Goal: Task Accomplishment & Management: Complete application form

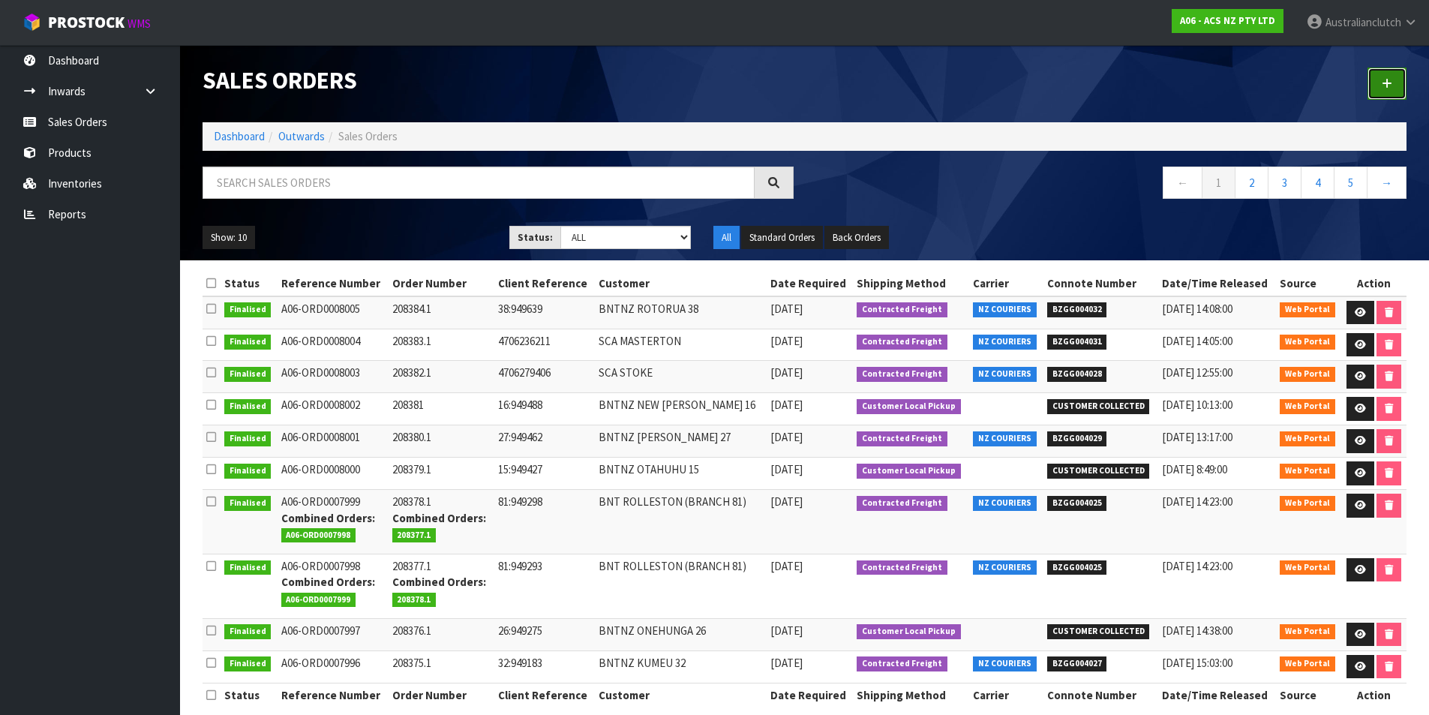
click at [1389, 83] on icon at bounding box center [1387, 83] width 11 height 11
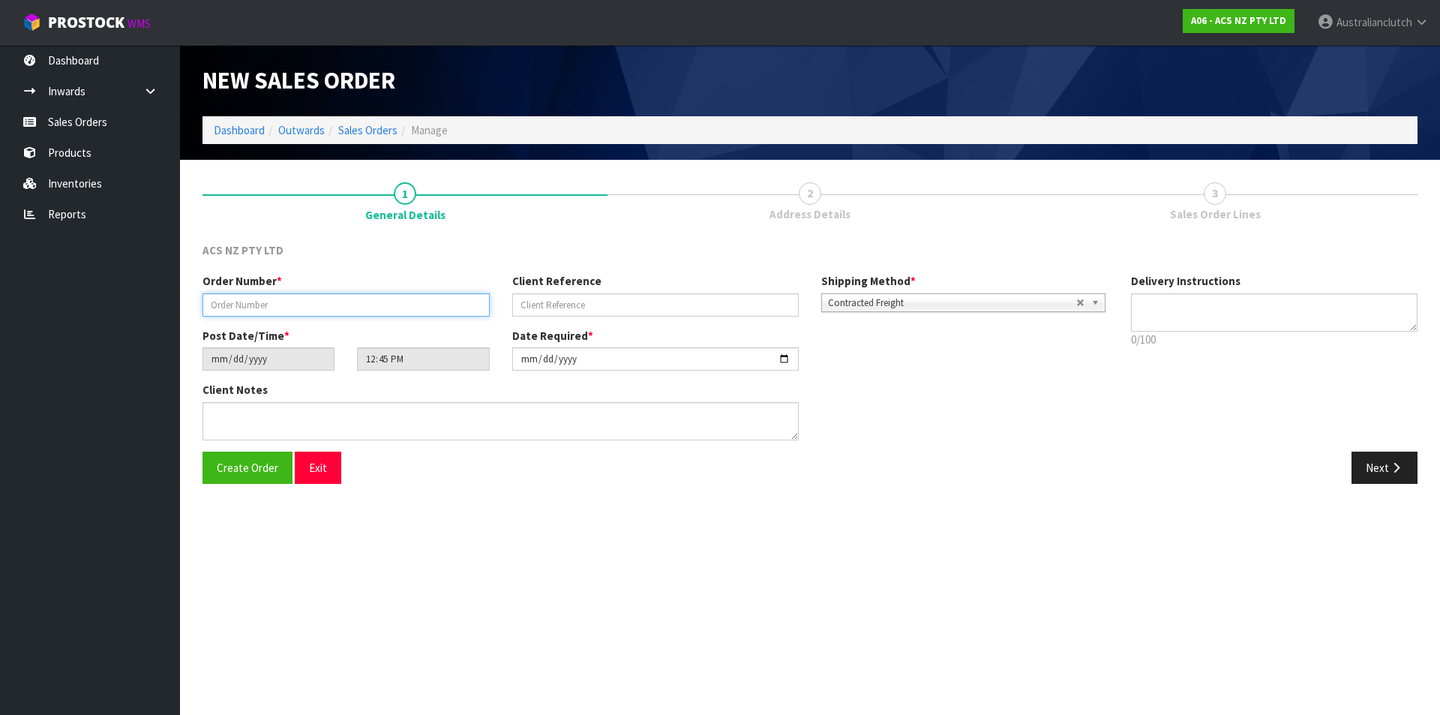
click at [307, 296] on input "text" at bounding box center [346, 304] width 287 height 23
type input "208385.1"
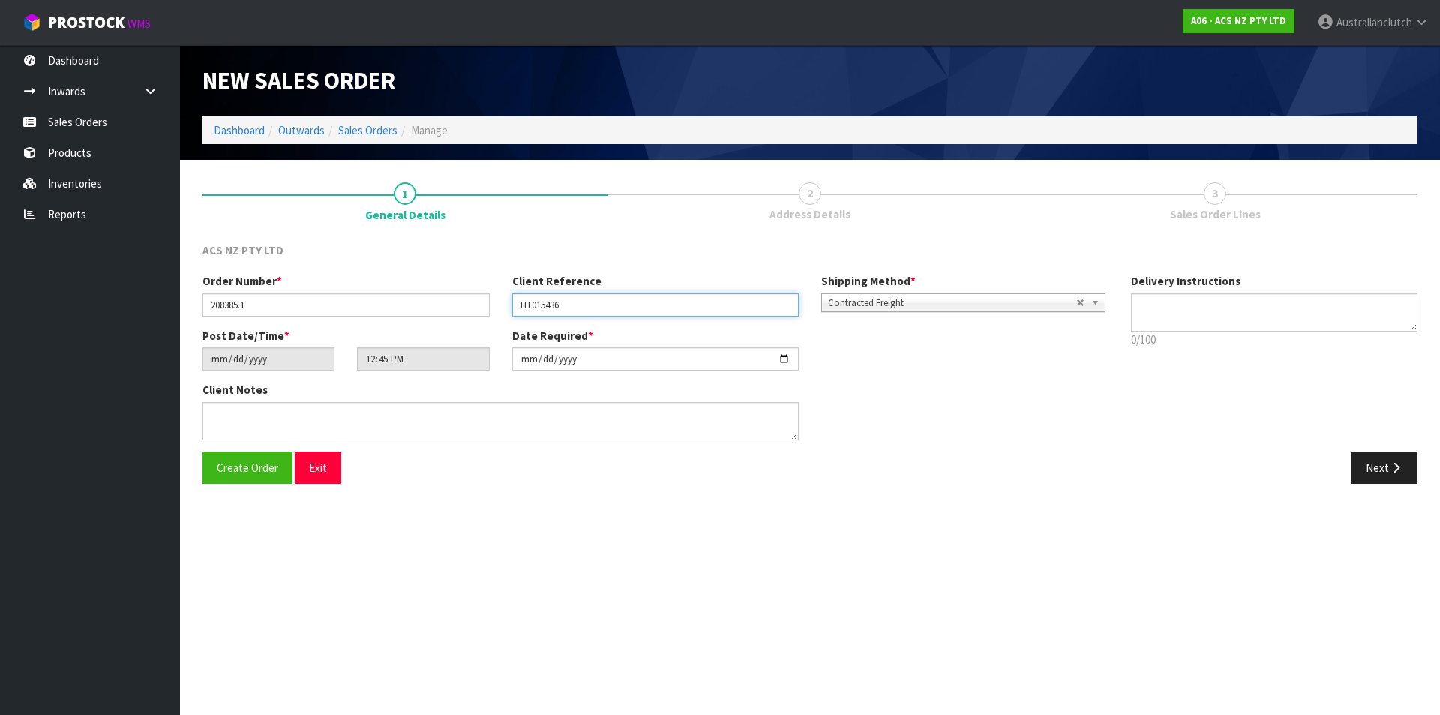
type input "HT015436"
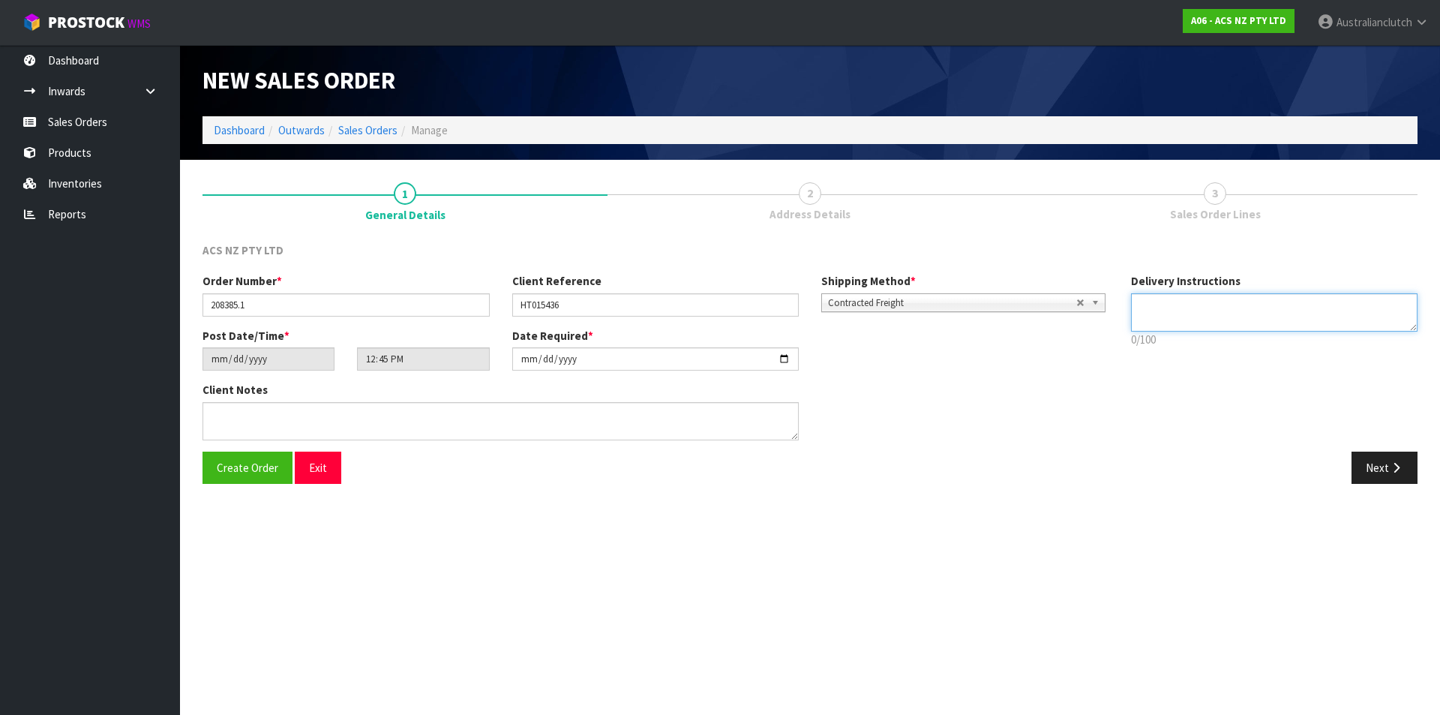
click at [1207, 317] on textarea at bounding box center [1274, 312] width 287 height 38
type textarea "NZC PLEASE"
click at [1367, 470] on button "Next" at bounding box center [1385, 468] width 66 height 32
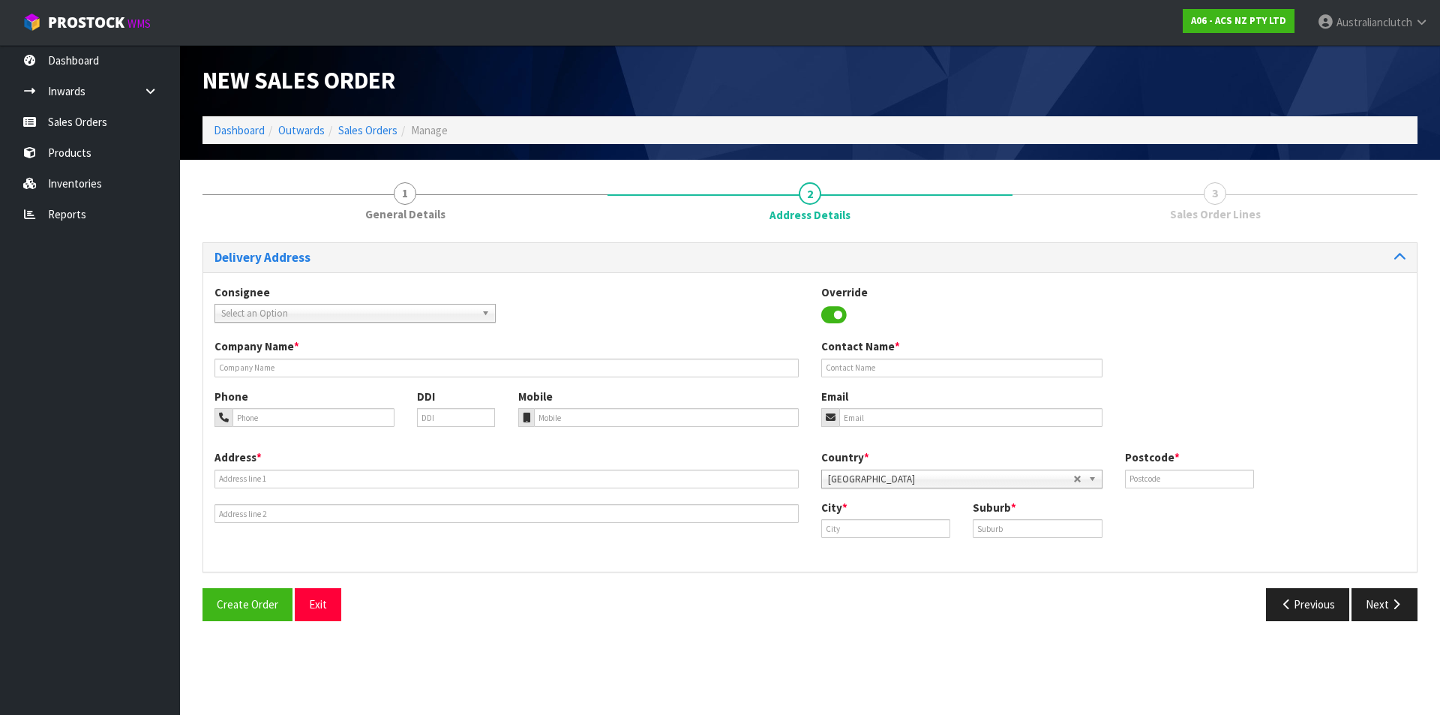
click at [410, 305] on span "Select an Option" at bounding box center [348, 314] width 254 height 18
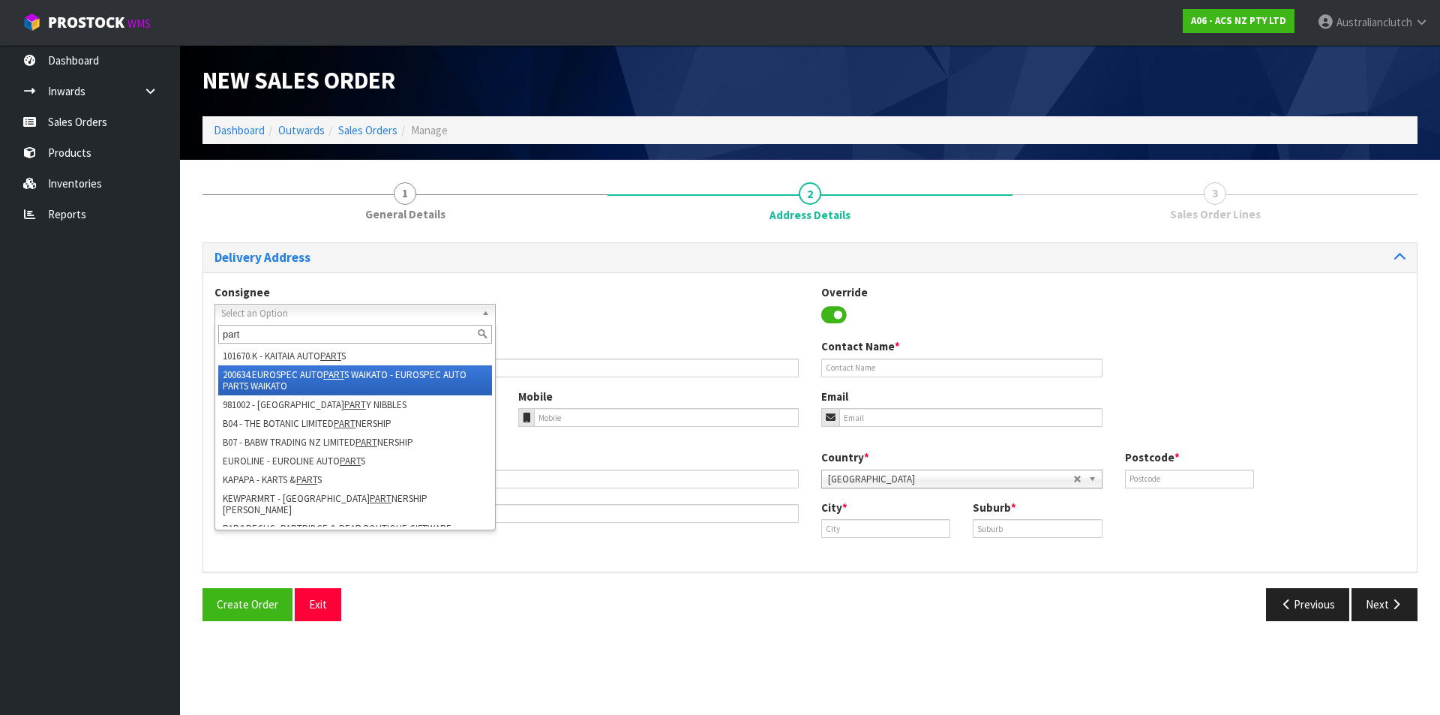
type input "part"
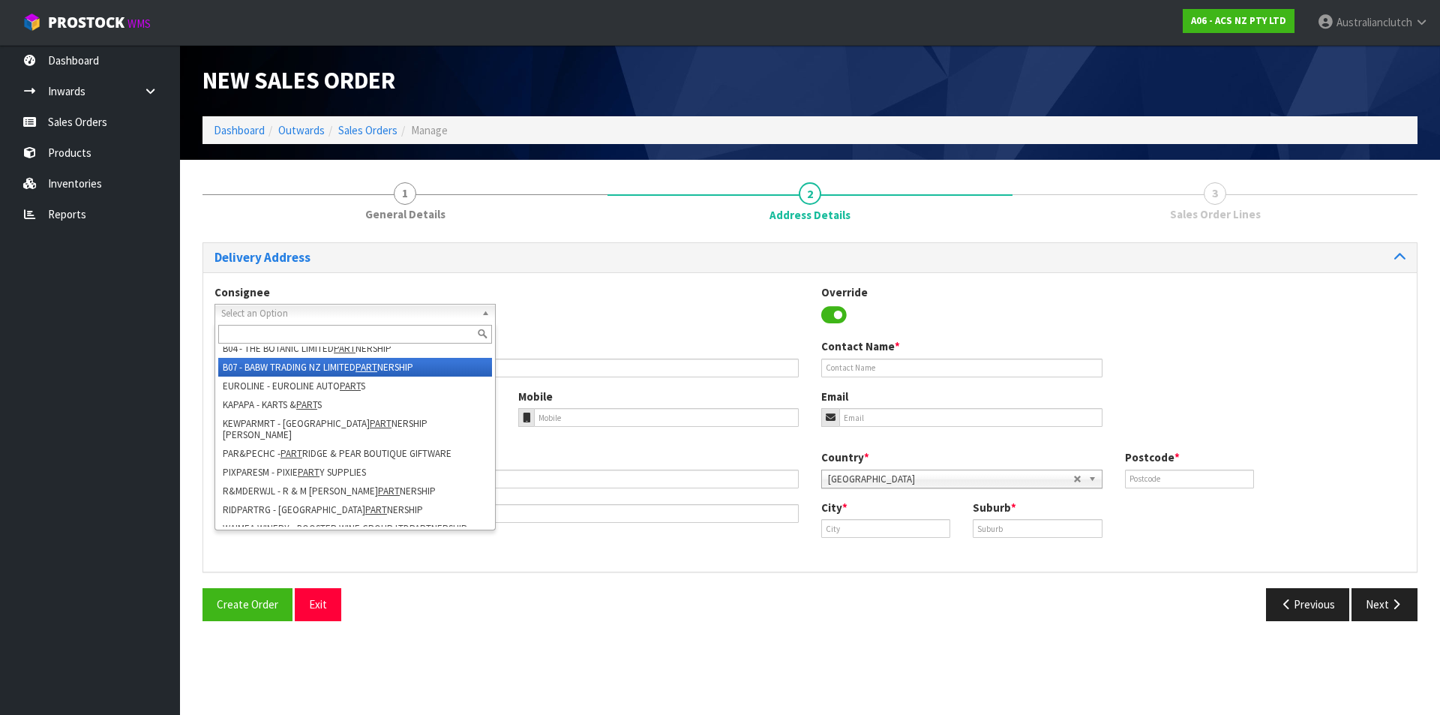
type input "EUROLINE AUTO PARTS"
type input "ROB/TASH"
type input "09 294 7635"
type input "[EMAIL_ADDRESS][DOMAIN_NAME]"
type input "[STREET_ADDRESS]"
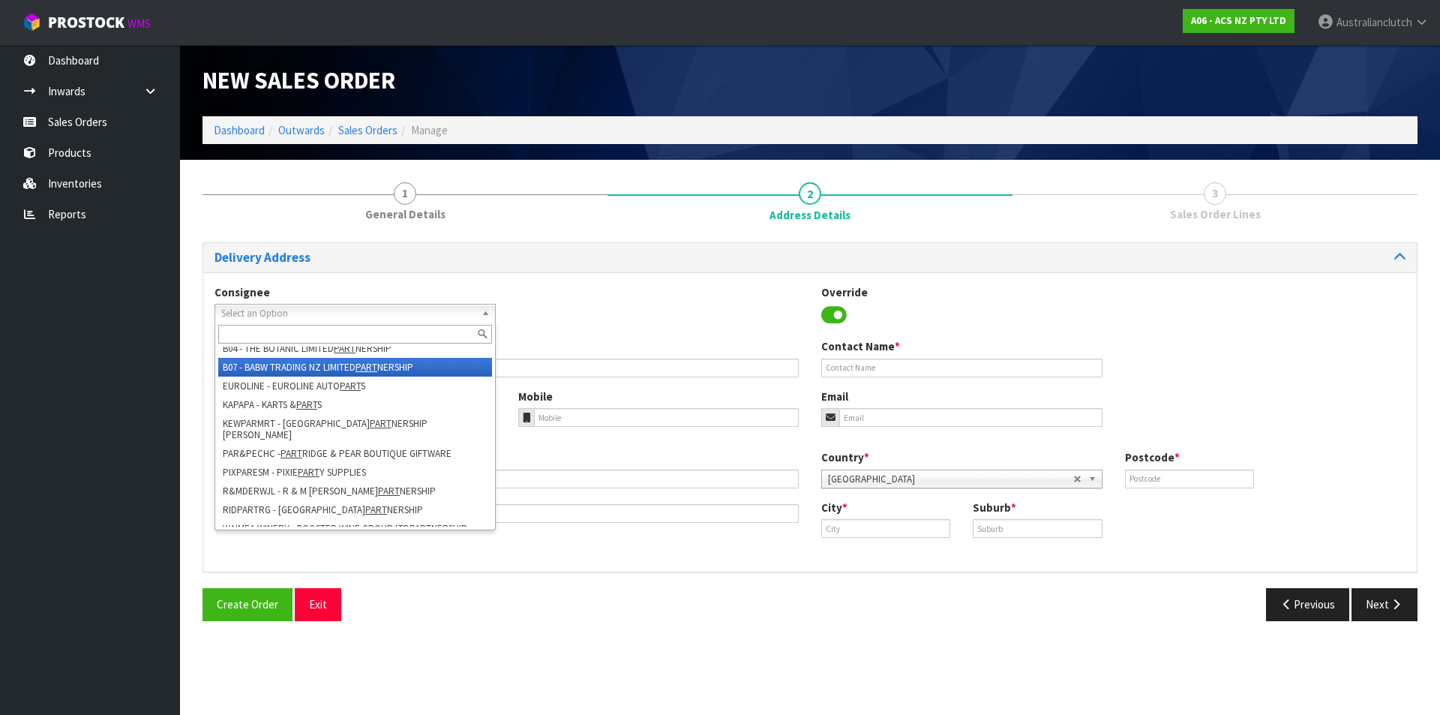
type input "2247"
type input "[GEOGRAPHIC_DATA]"
type input "[PERSON_NAME]"
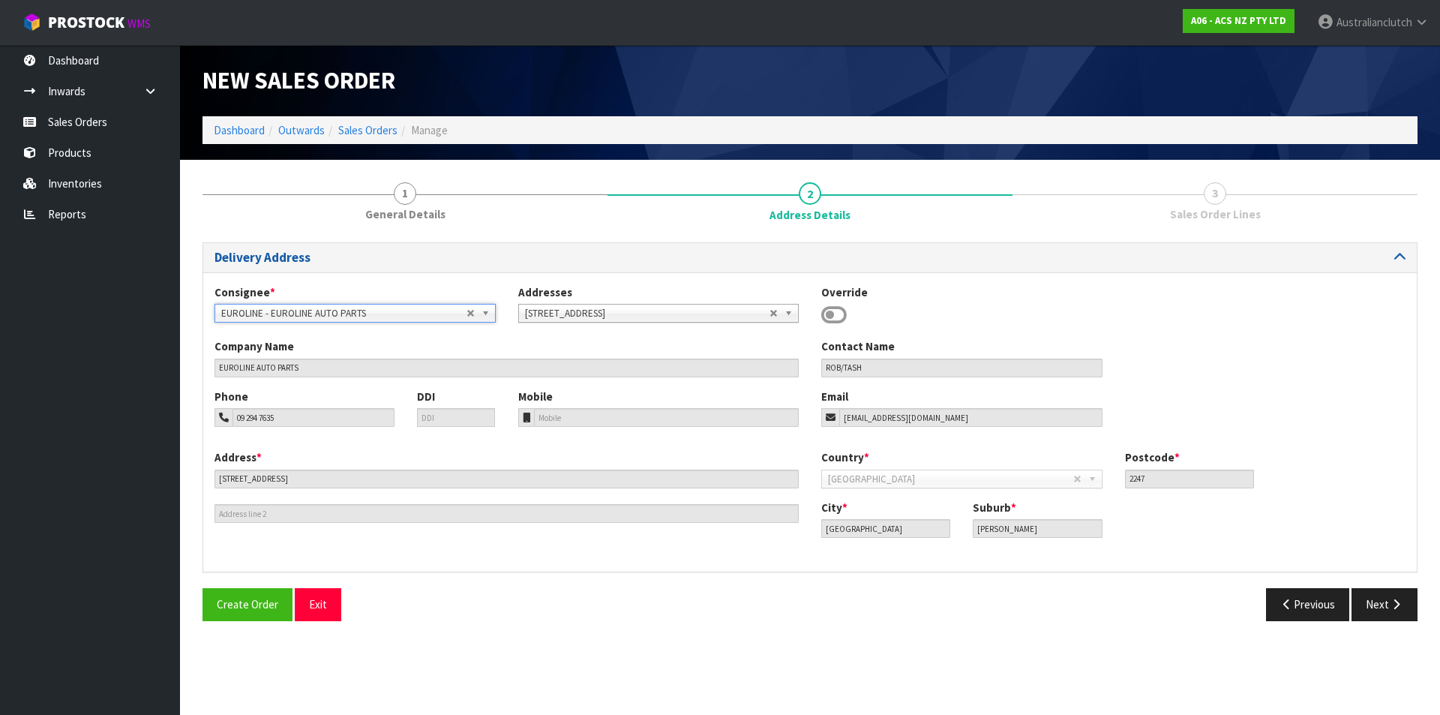
drag, startPoint x: 468, startPoint y: 380, endPoint x: 331, endPoint y: 250, distance: 188.9
click at [329, 248] on div "Delivery Address" at bounding box center [810, 257] width 1214 height 29
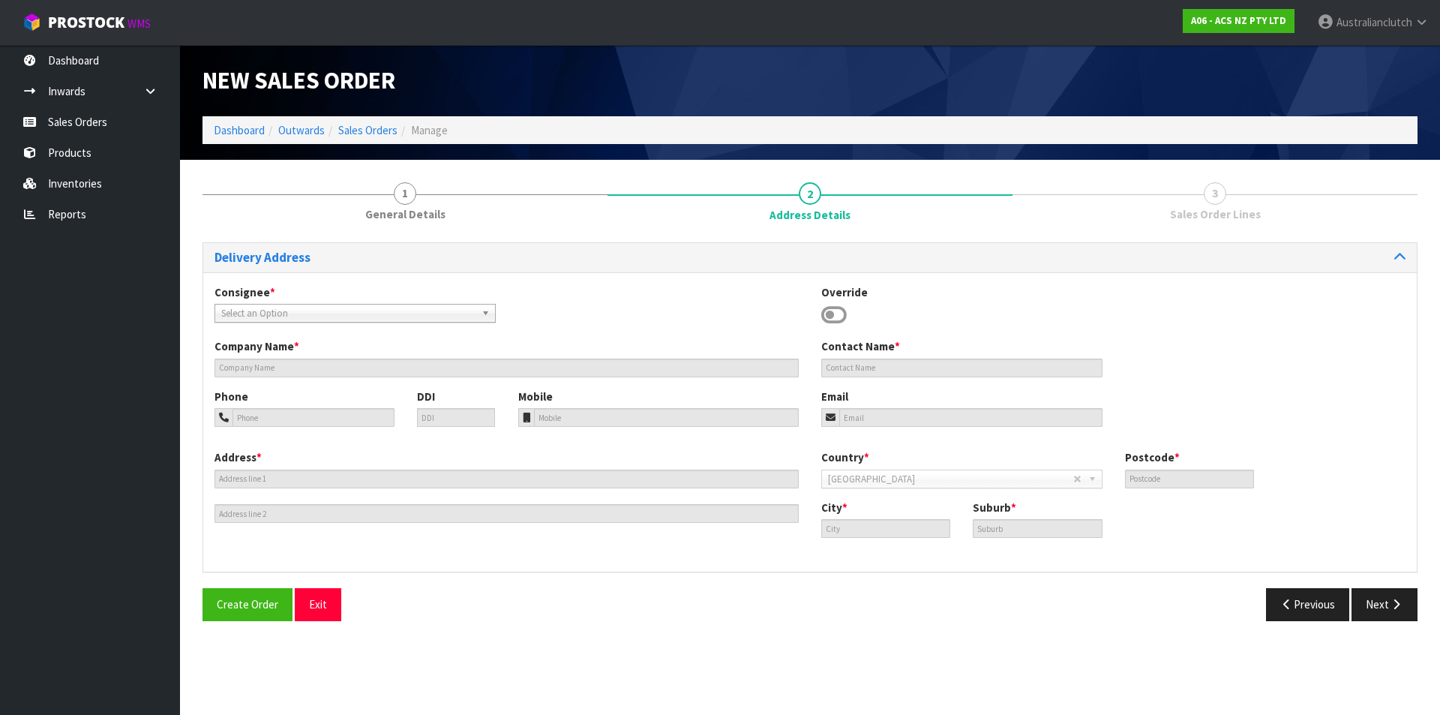
click at [464, 316] on span "Select an Option" at bounding box center [343, 314] width 245 height 18
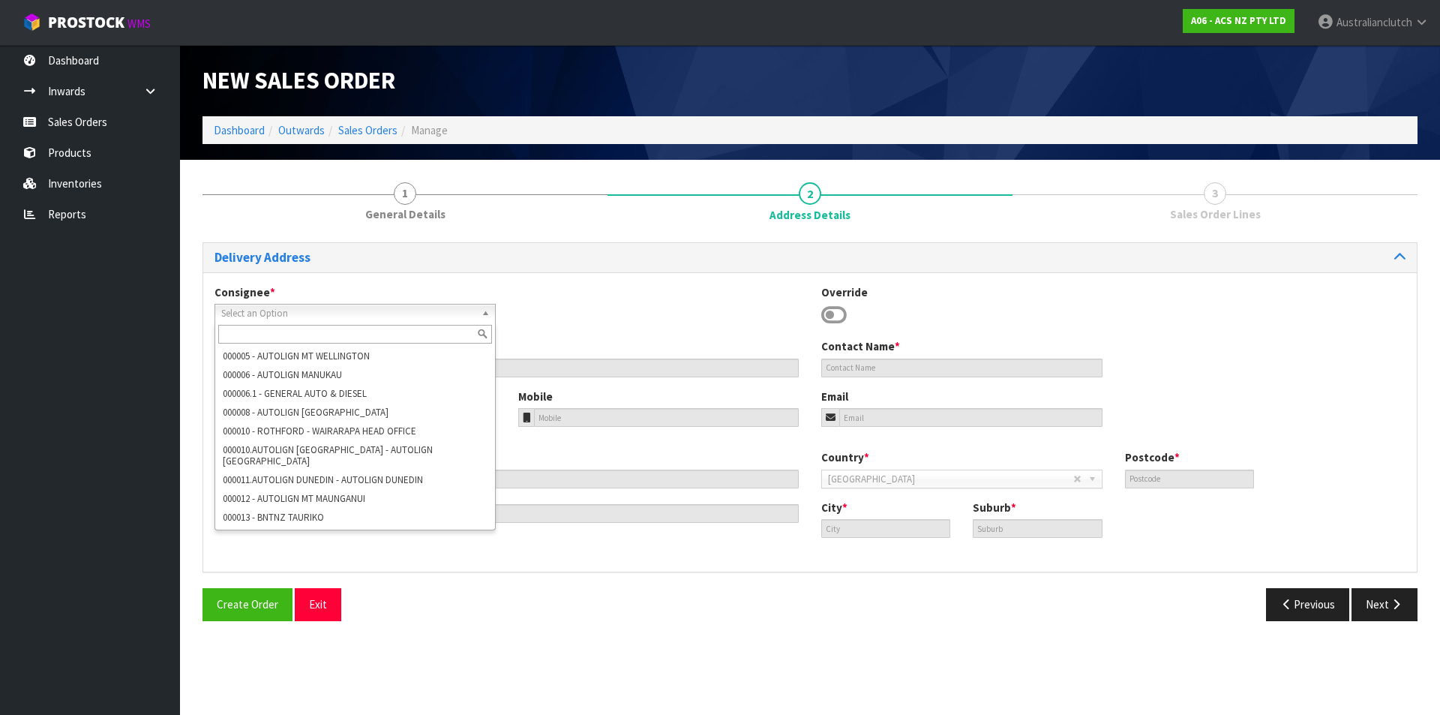
scroll to position [0, 0]
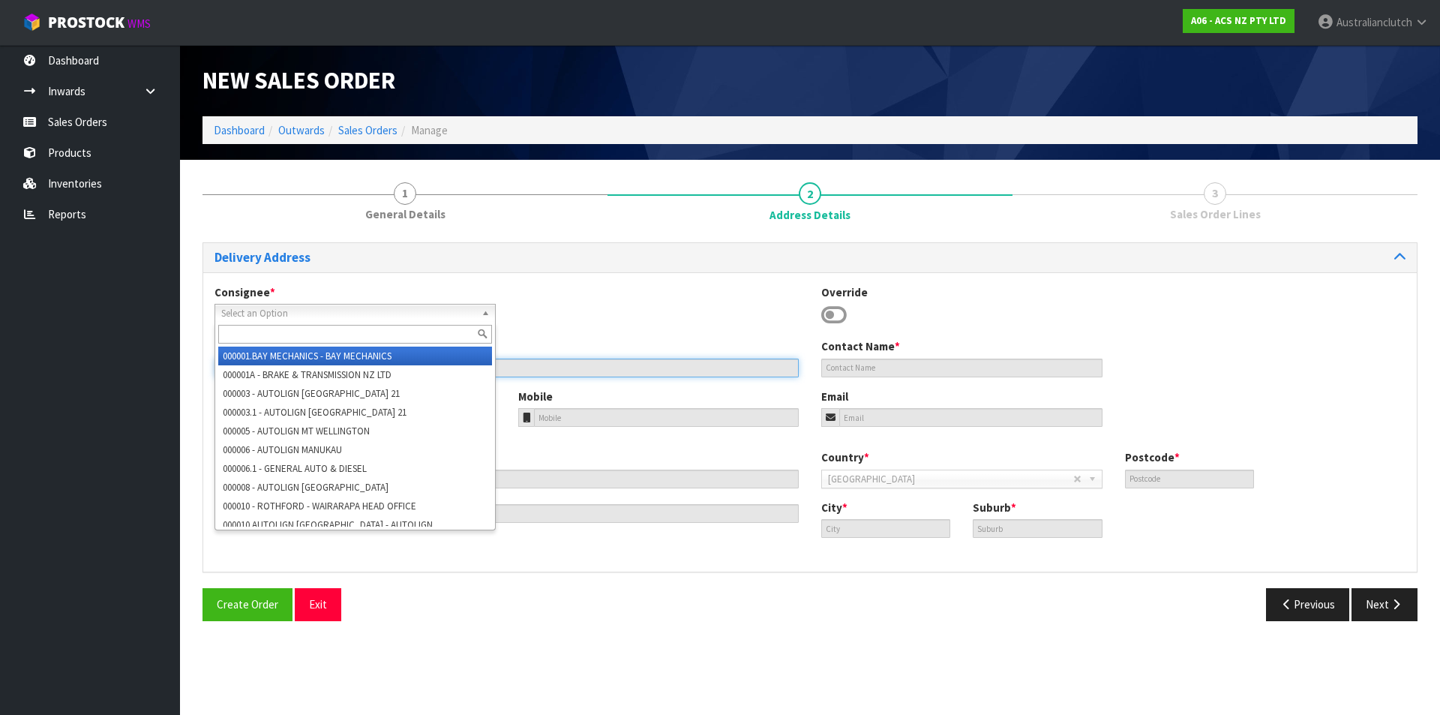
click at [575, 365] on input "text" at bounding box center [507, 368] width 584 height 19
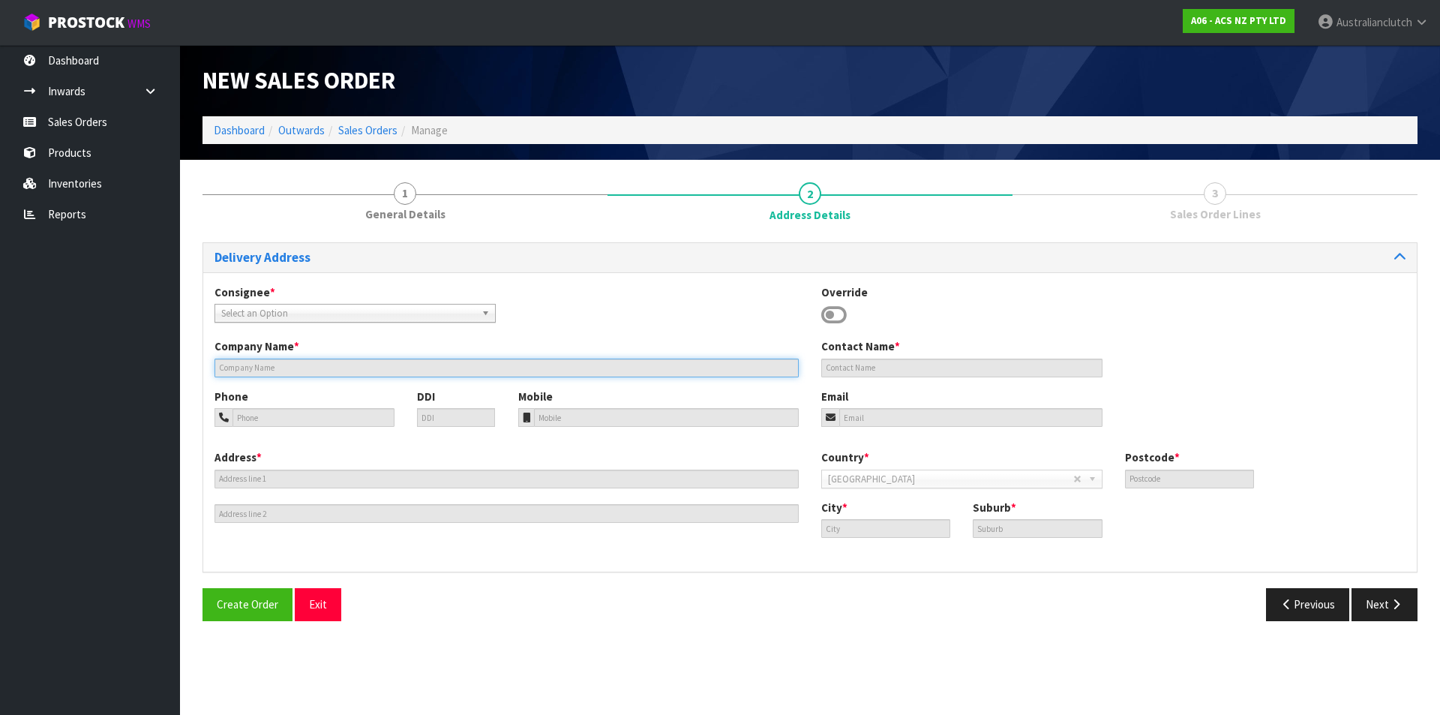
click at [575, 364] on input "text" at bounding box center [507, 368] width 584 height 19
click at [575, 363] on input "text" at bounding box center [507, 368] width 584 height 19
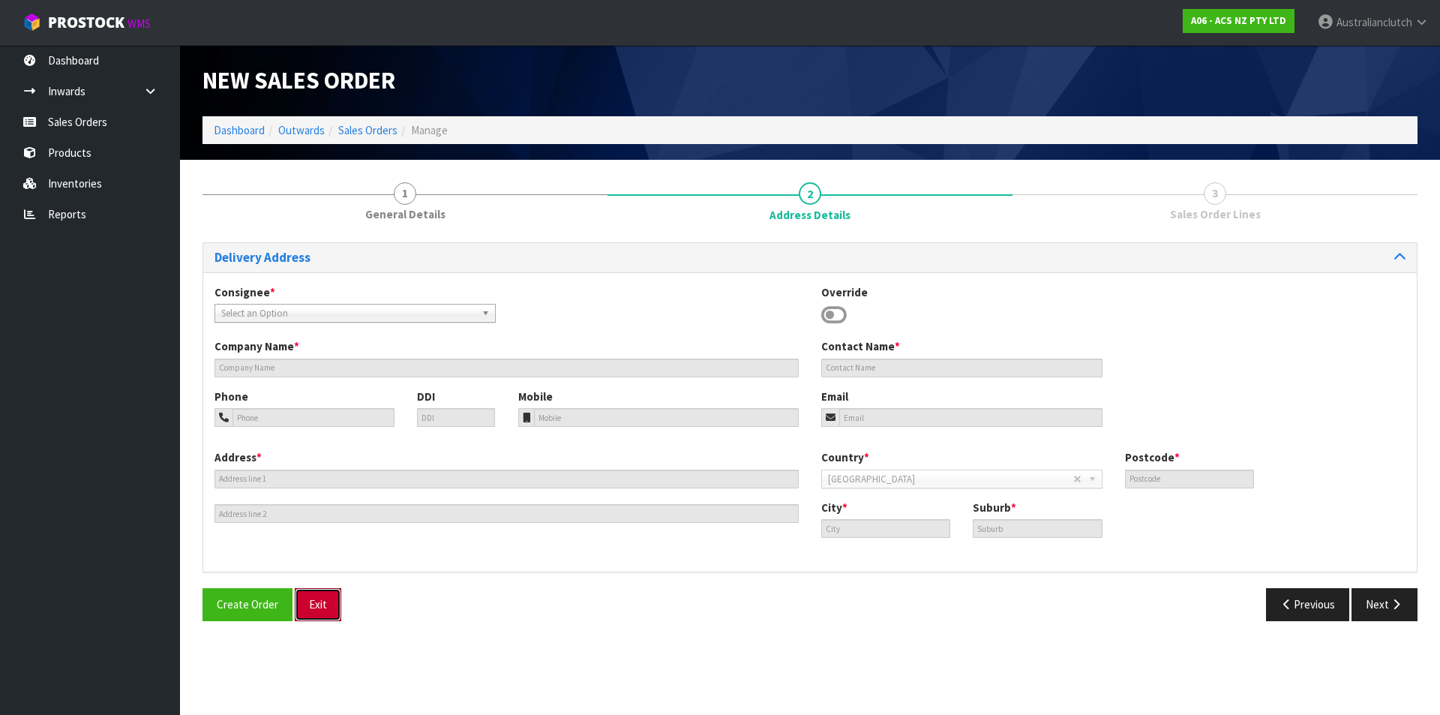
click at [321, 585] on div "Delivery Address Consignee * 000001.BAY MECHANICS - BAY MECHANICS 000001A - BRA…" at bounding box center [810, 437] width 1215 height 390
click at [316, 609] on button "Exit" at bounding box center [318, 604] width 47 height 32
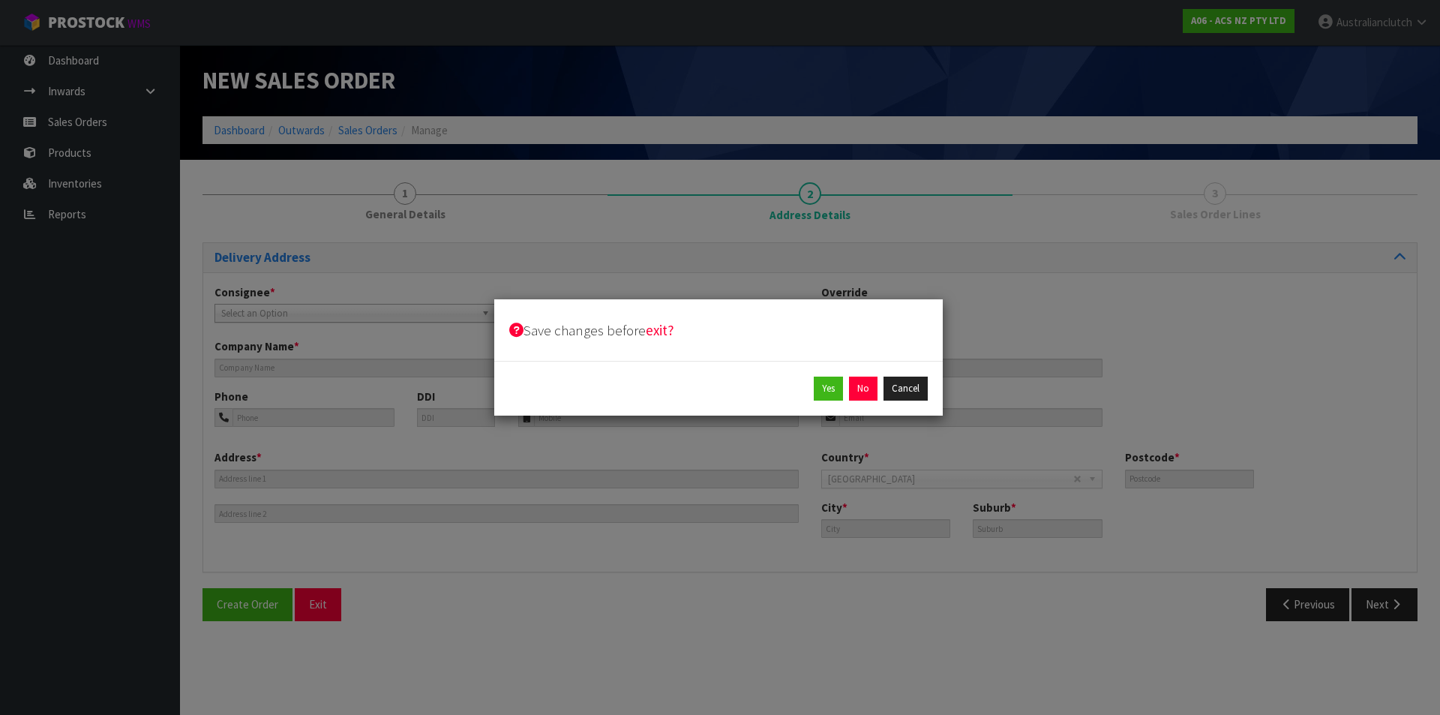
click at [865, 406] on div "Yes No Cancel" at bounding box center [718, 388] width 449 height 55
click at [867, 387] on button "No" at bounding box center [863, 389] width 29 height 24
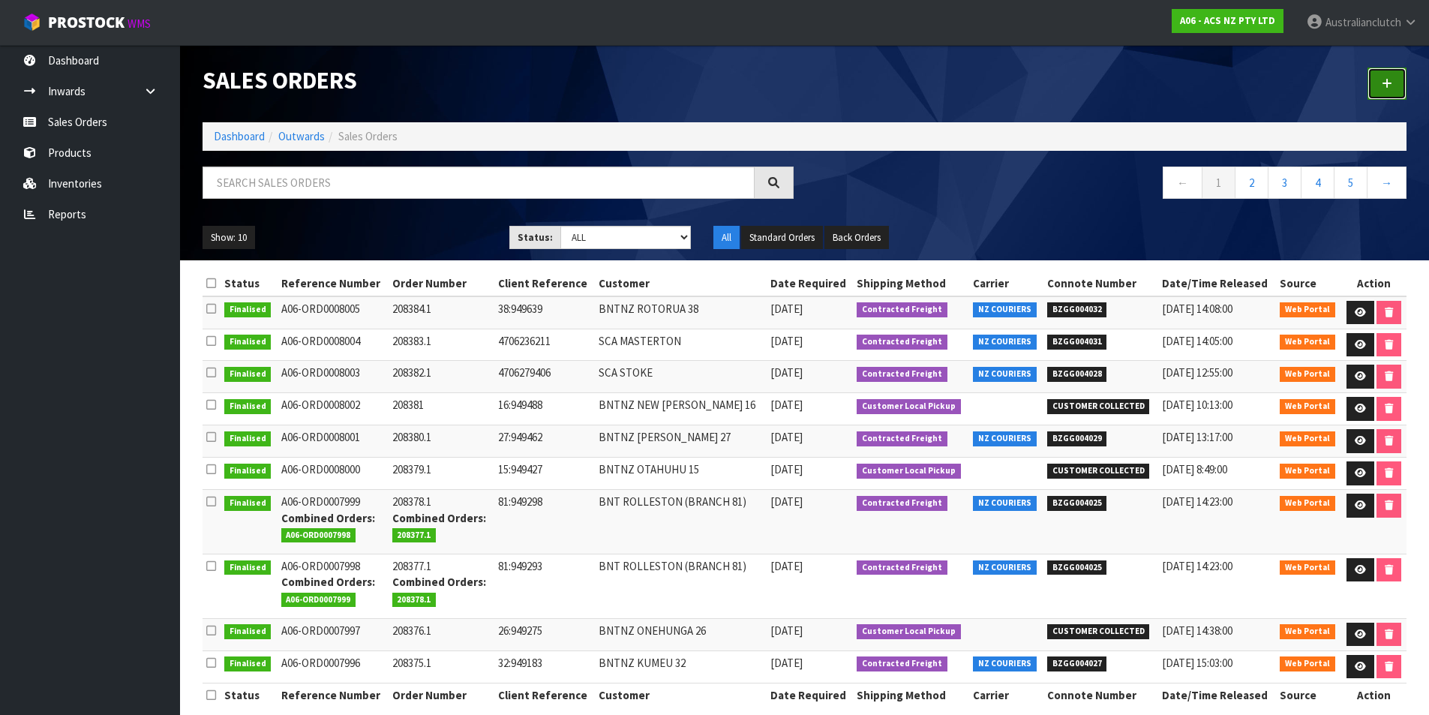
click at [1374, 71] on link at bounding box center [1387, 84] width 39 height 32
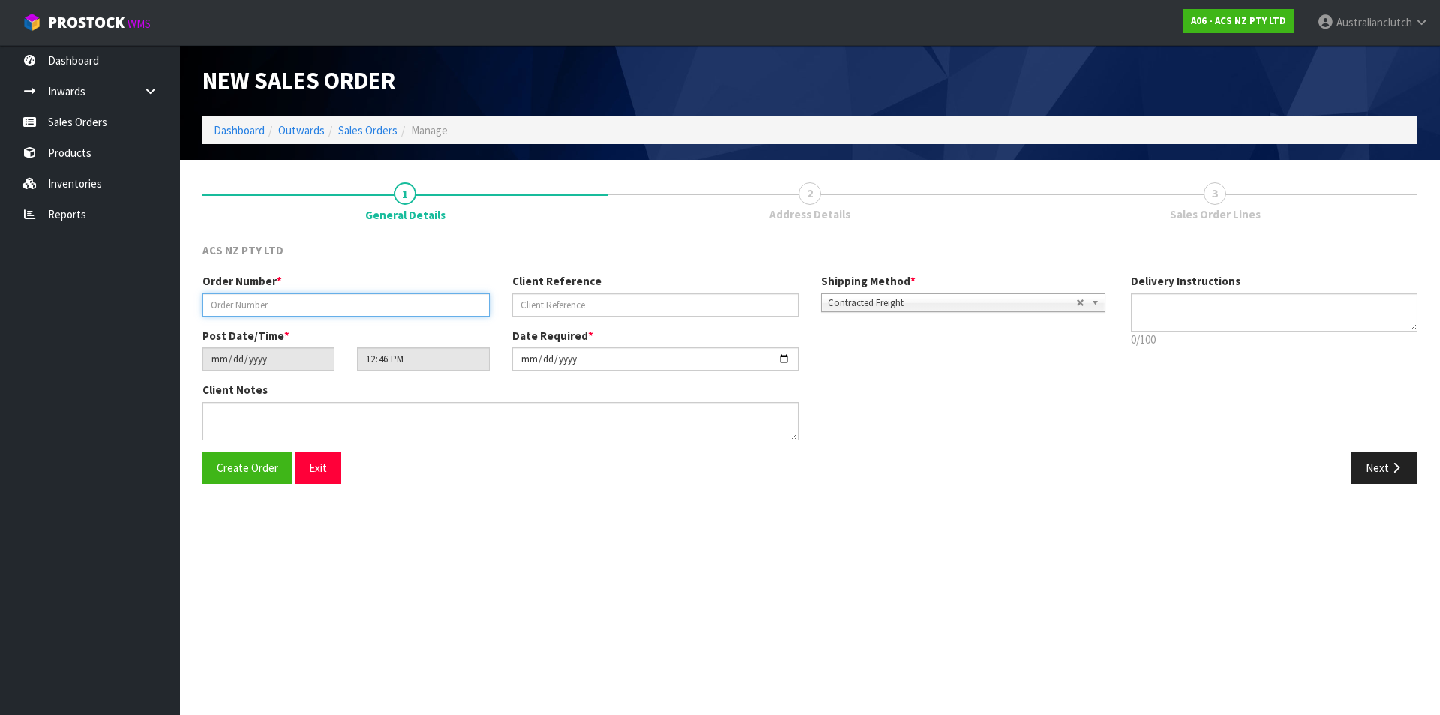
click at [418, 305] on input "text" at bounding box center [346, 304] width 287 height 23
type input "208385.1"
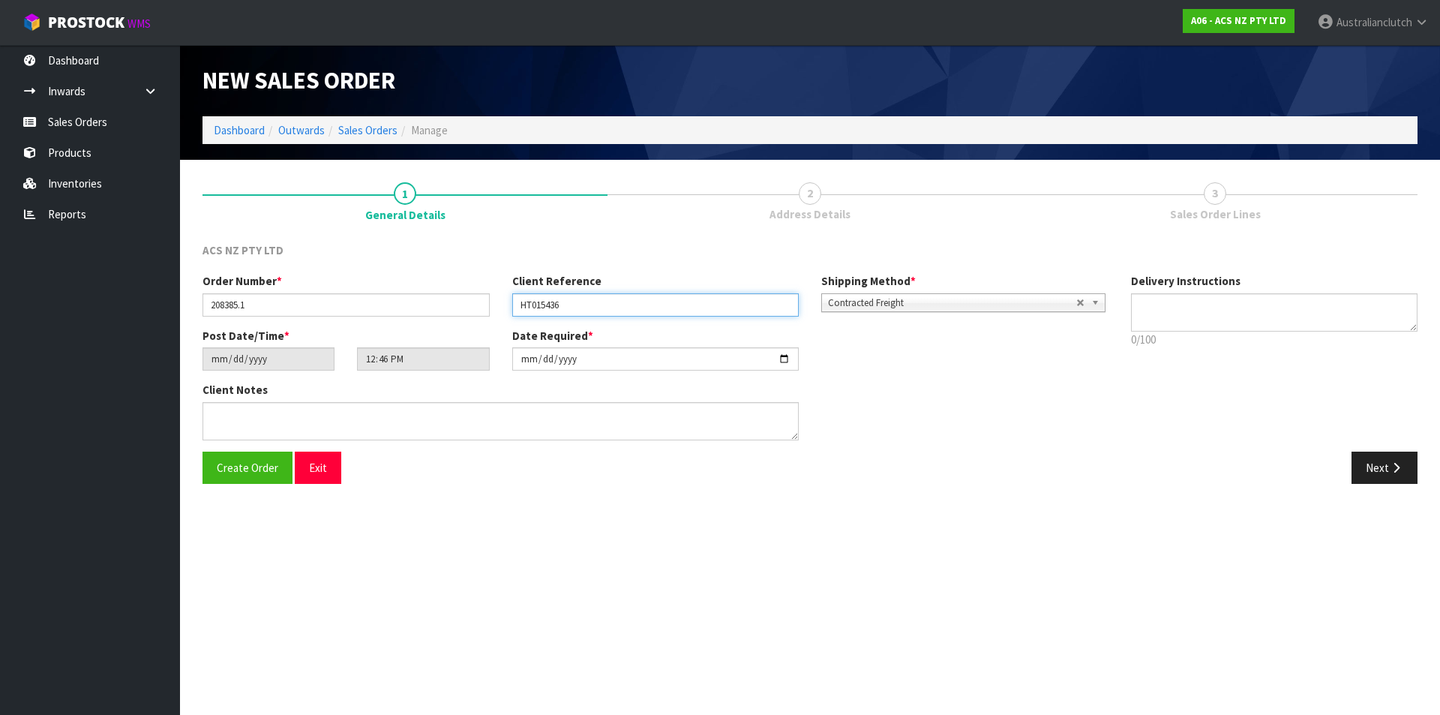
type input "HT015436"
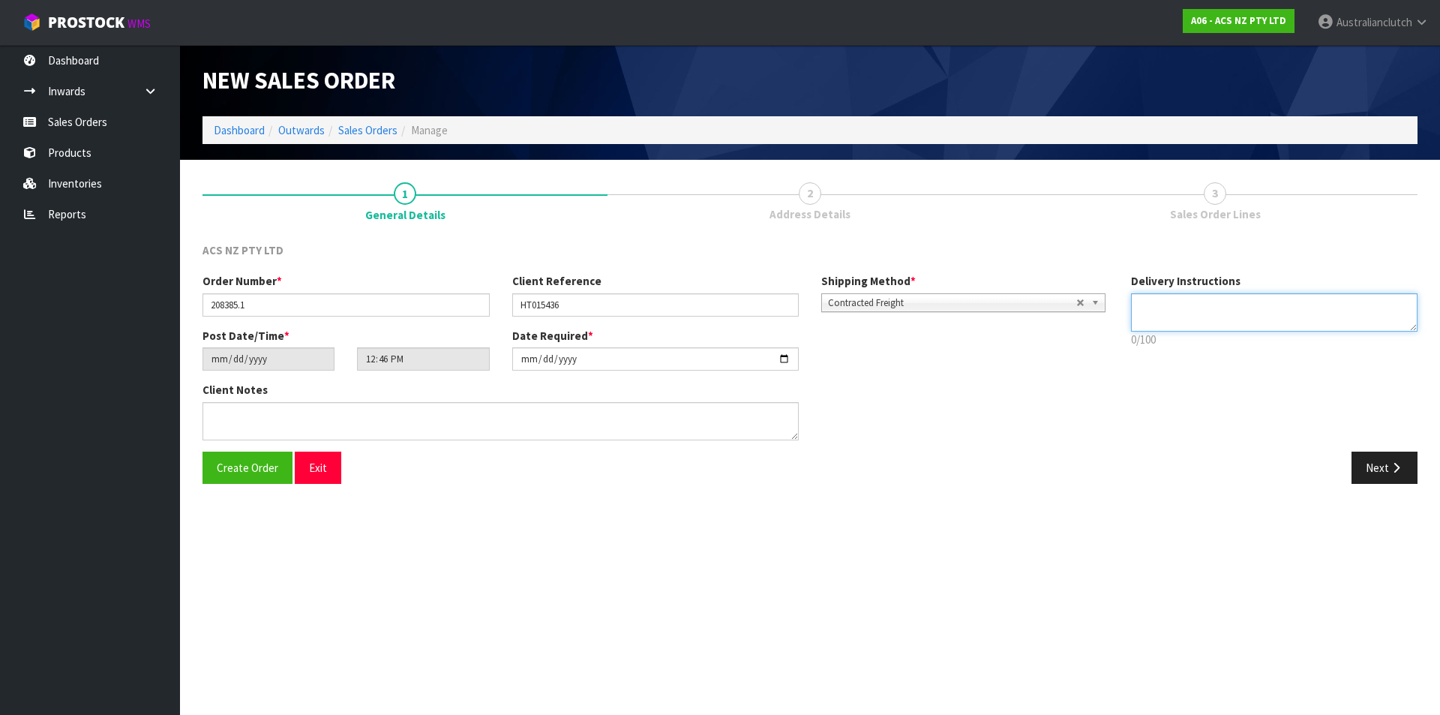
drag, startPoint x: 1197, startPoint y: 317, endPoint x: 1354, endPoint y: 373, distance: 166.6
click at [1212, 322] on textarea at bounding box center [1274, 312] width 287 height 38
type textarea "NZC PLEASE"
click at [1398, 469] on icon "button" at bounding box center [1396, 467] width 14 height 11
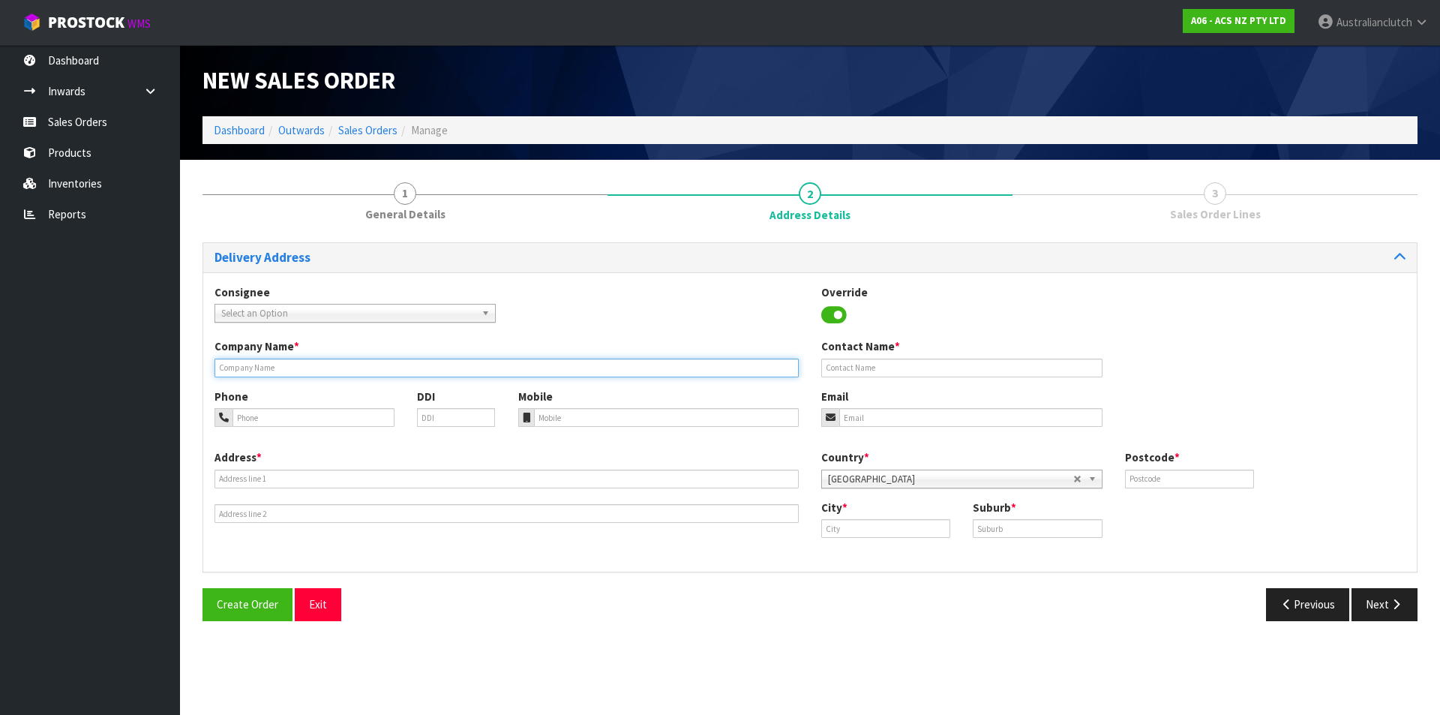
click at [257, 358] on div "Company Name *" at bounding box center [506, 357] width 607 height 38
paste input "PARTMASTER NZ ([GEOGRAPHIC_DATA])"
type input "PARTMASTER NZ ([GEOGRAPHIC_DATA])"
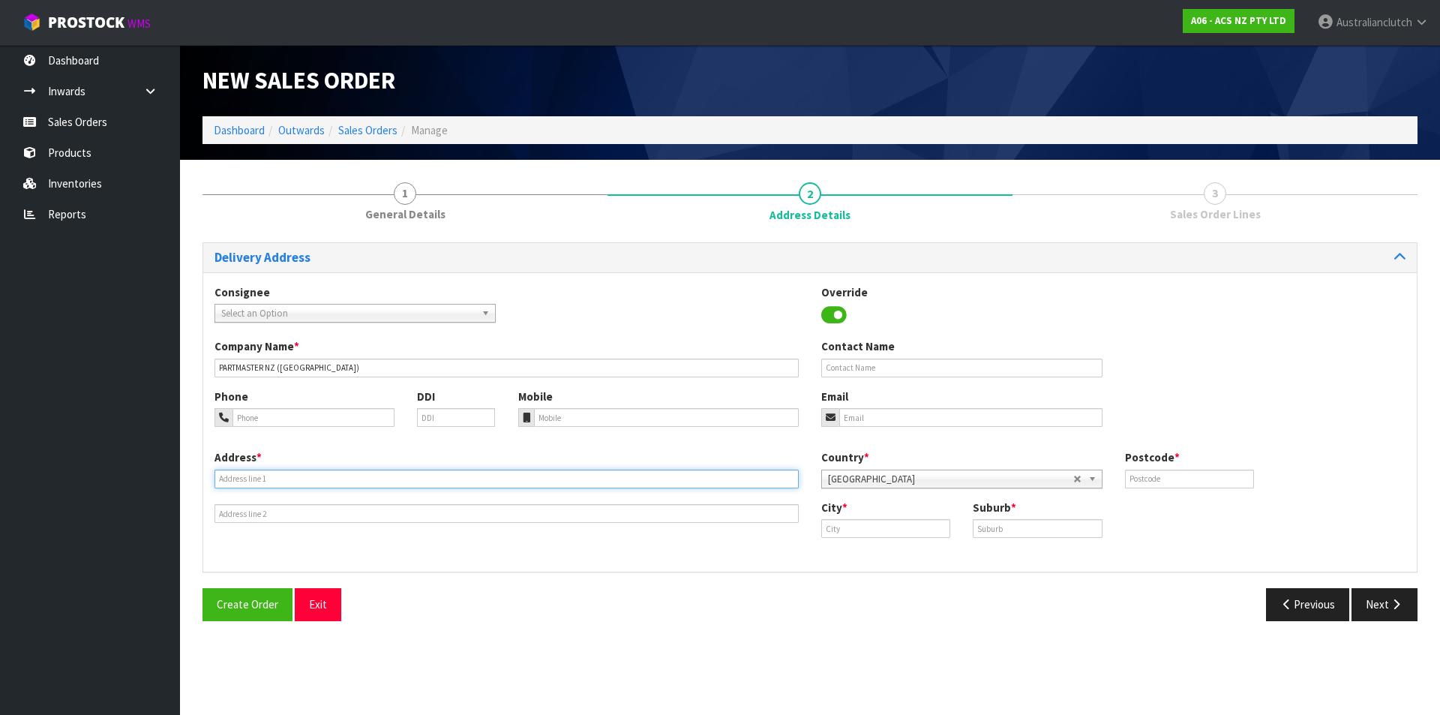
click at [379, 485] on input "text" at bounding box center [507, 479] width 584 height 19
paste input "[STREET_ADDRESS]"
type input "[STREET_ADDRESS]"
click at [1160, 487] on input "text" at bounding box center [1189, 479] width 129 height 19
type input "4122"
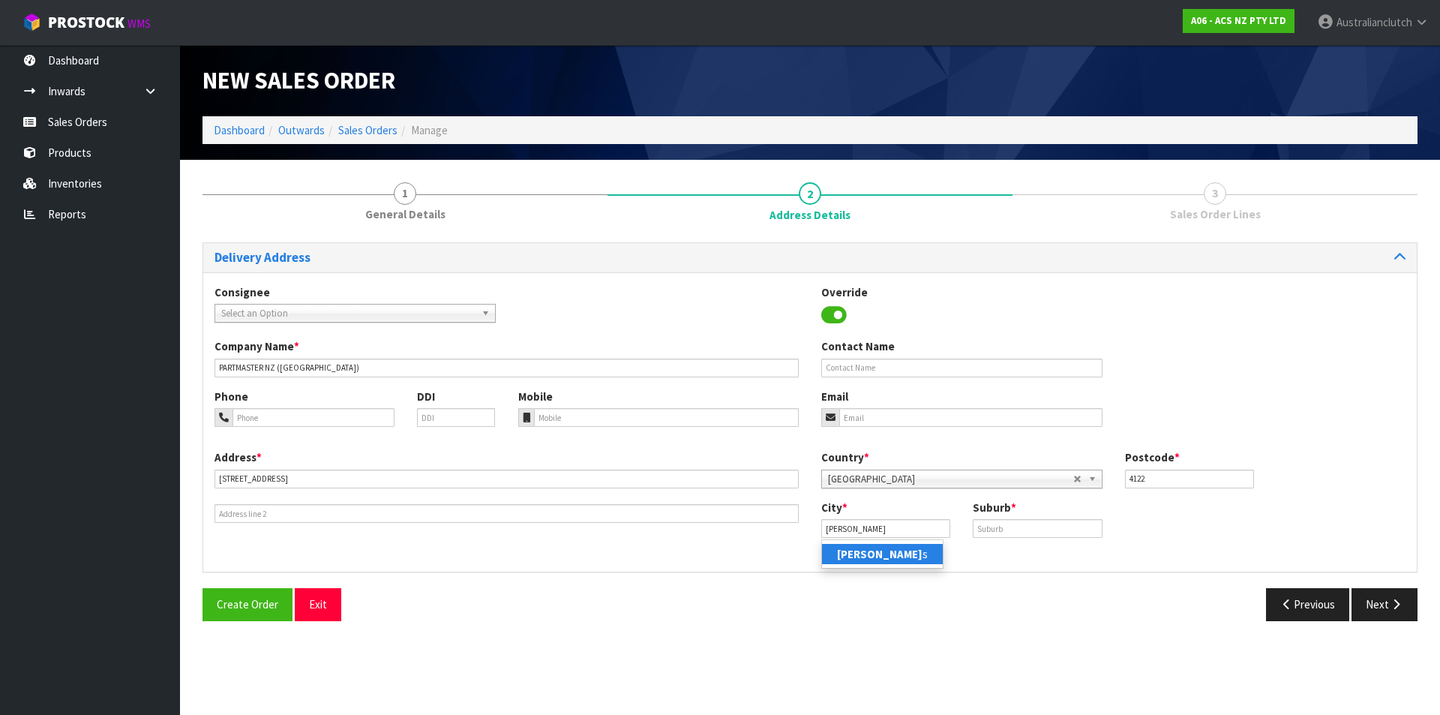
click at [919, 559] on link "[PERSON_NAME] s" at bounding box center [882, 554] width 121 height 20
type input "Hastings"
click at [999, 528] on input "text" at bounding box center [1037, 528] width 129 height 19
type input "HASTINGS"
click at [1400, 607] on icon "button" at bounding box center [1396, 604] width 14 height 11
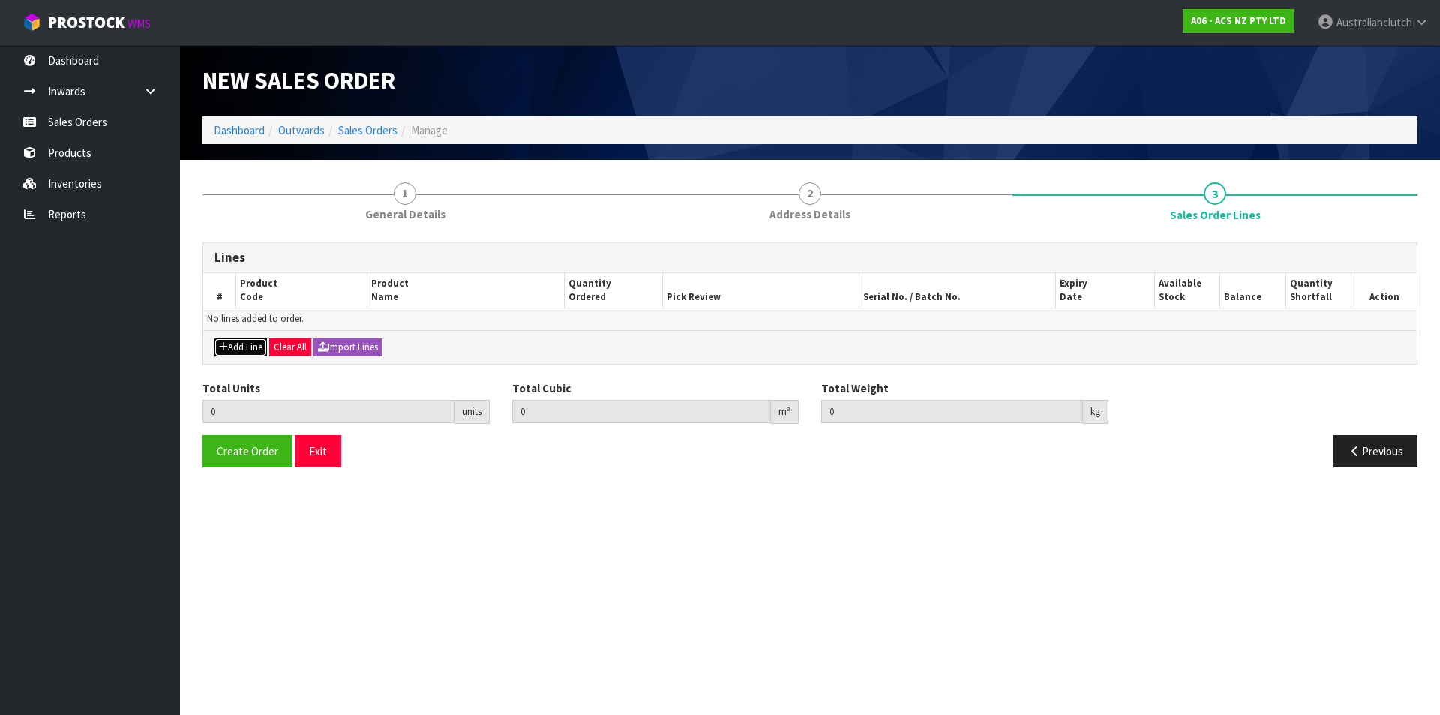
click at [239, 346] on button "Add Line" at bounding box center [241, 347] width 53 height 18
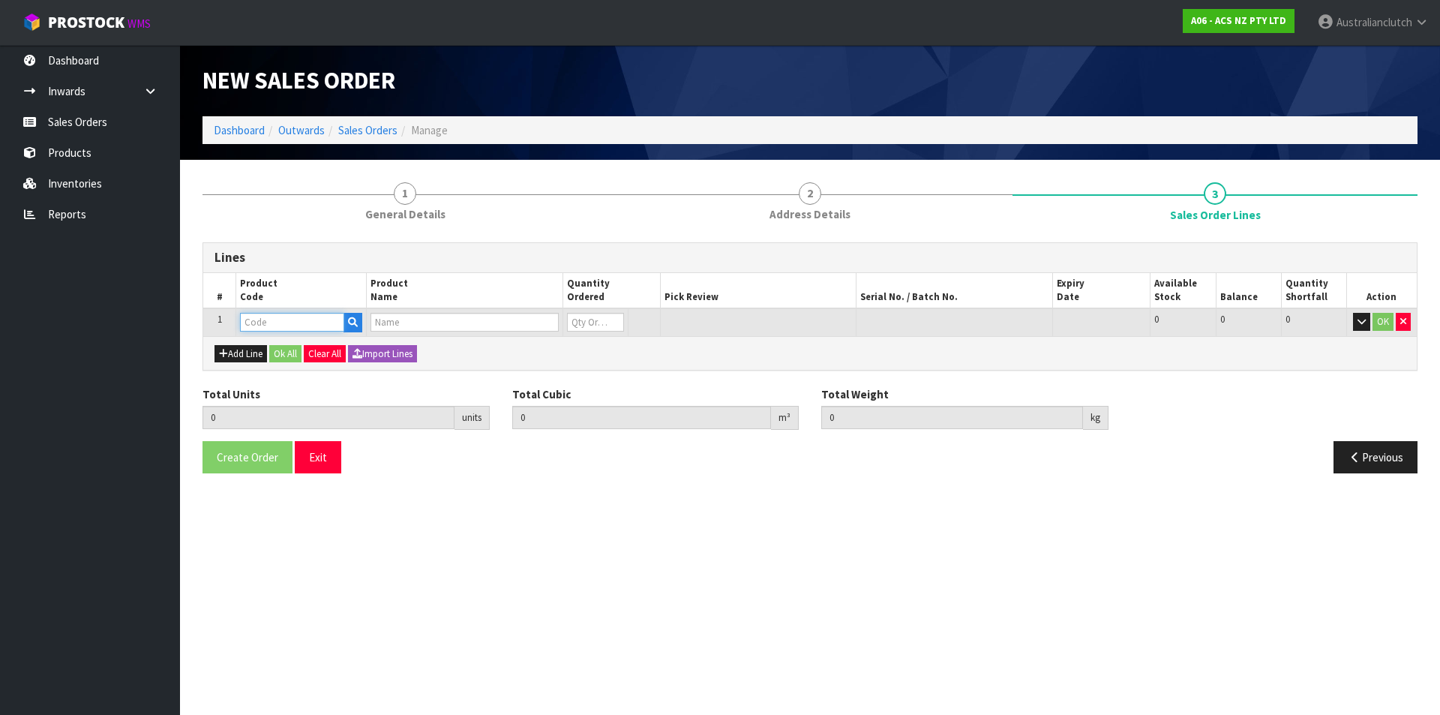
click at [273, 321] on input "text" at bounding box center [292, 322] width 104 height 19
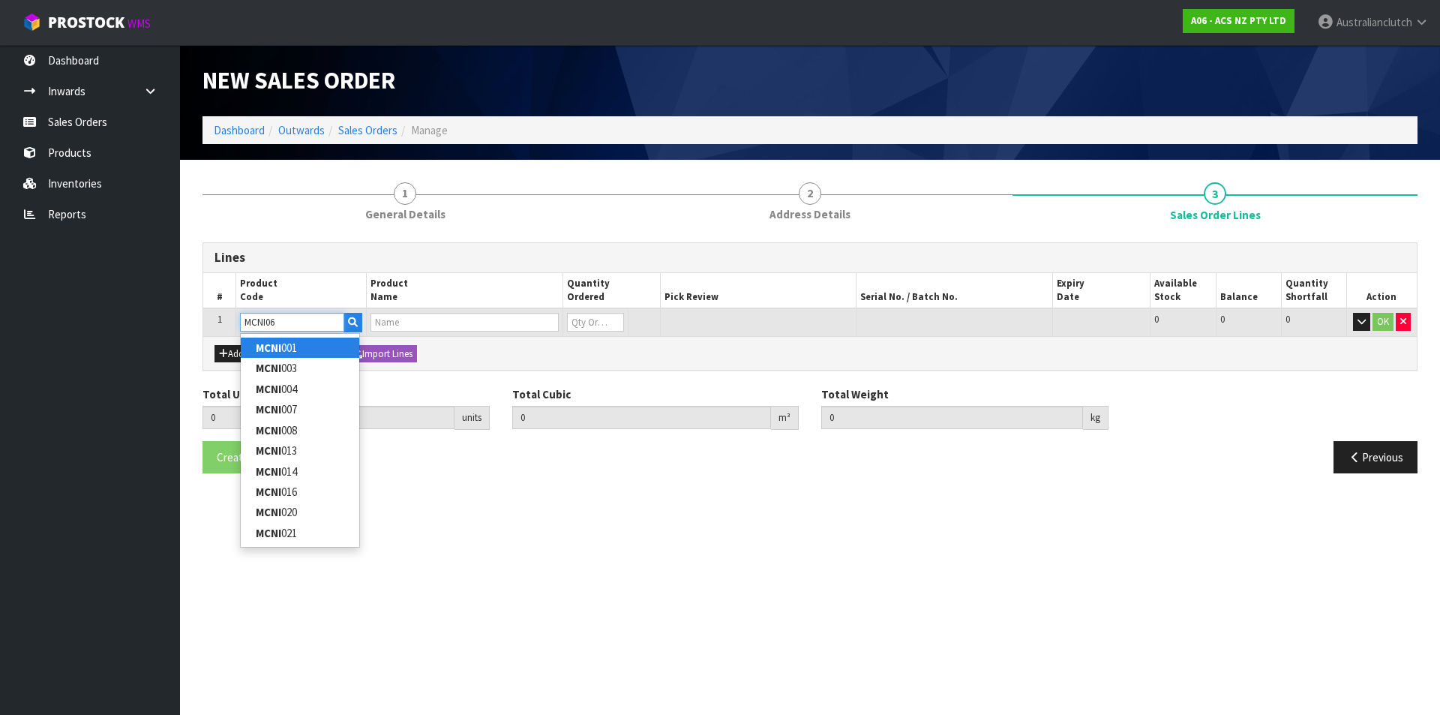
type input "MCNI065"
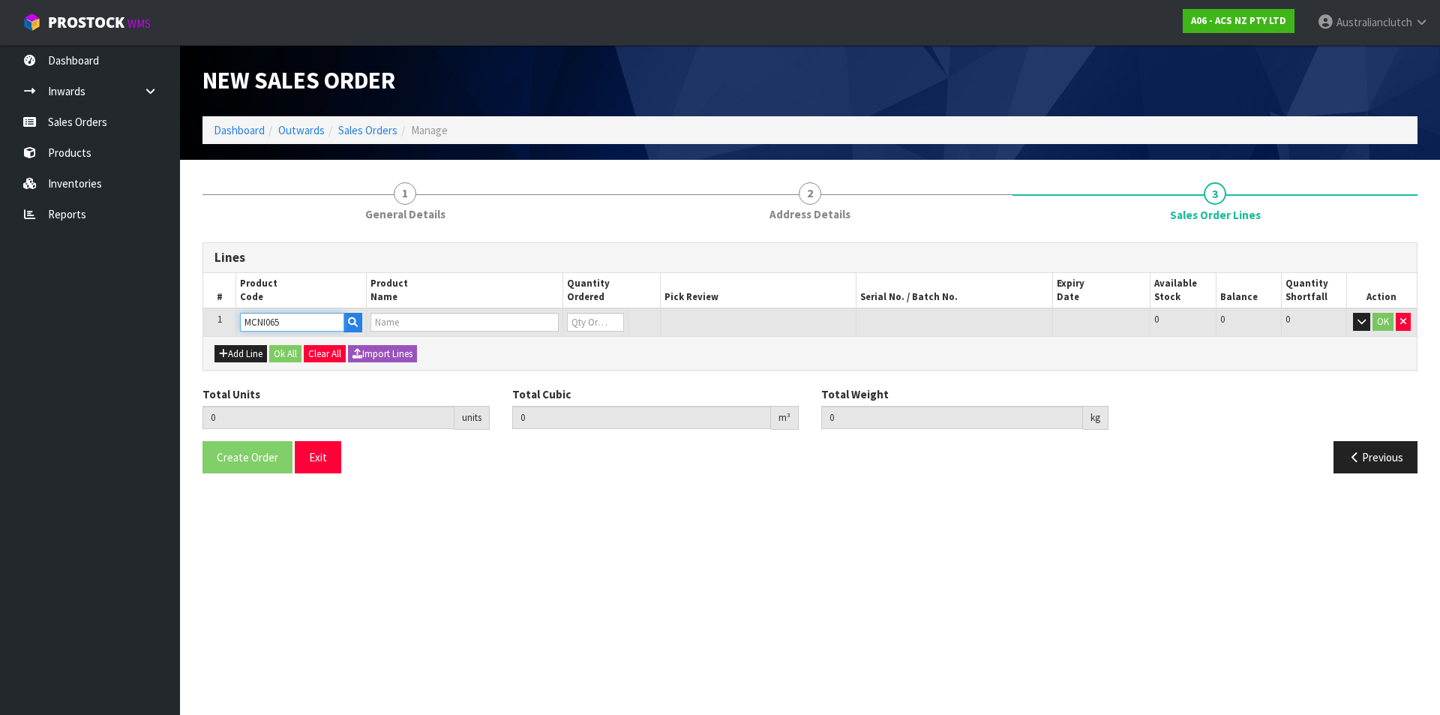
type input "0.000000"
type input "0.000"
type input "CLUTCH M/CYL NISSAN 15.87MM (5/8")"
type input "0"
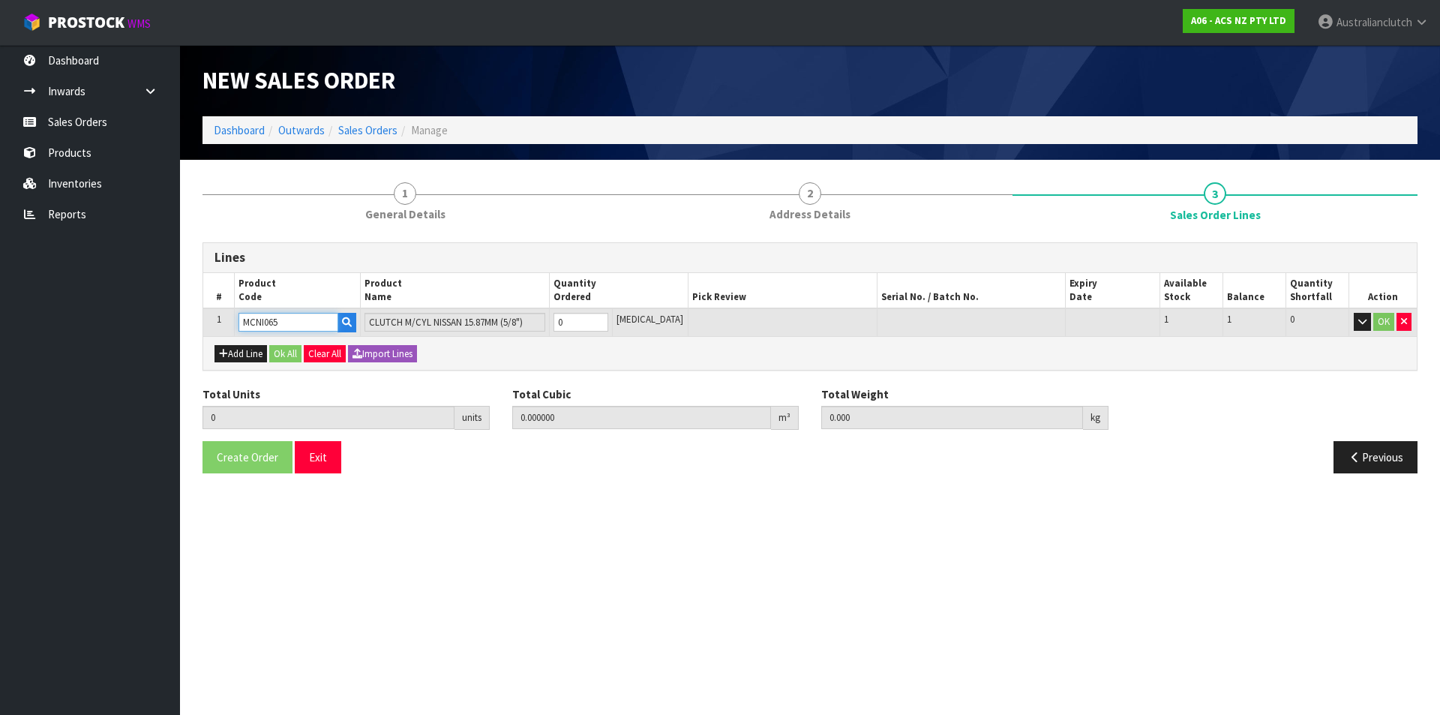
type input "MCNI065"
type input "1"
type input "0.002981"
type input "0.15"
type input "1"
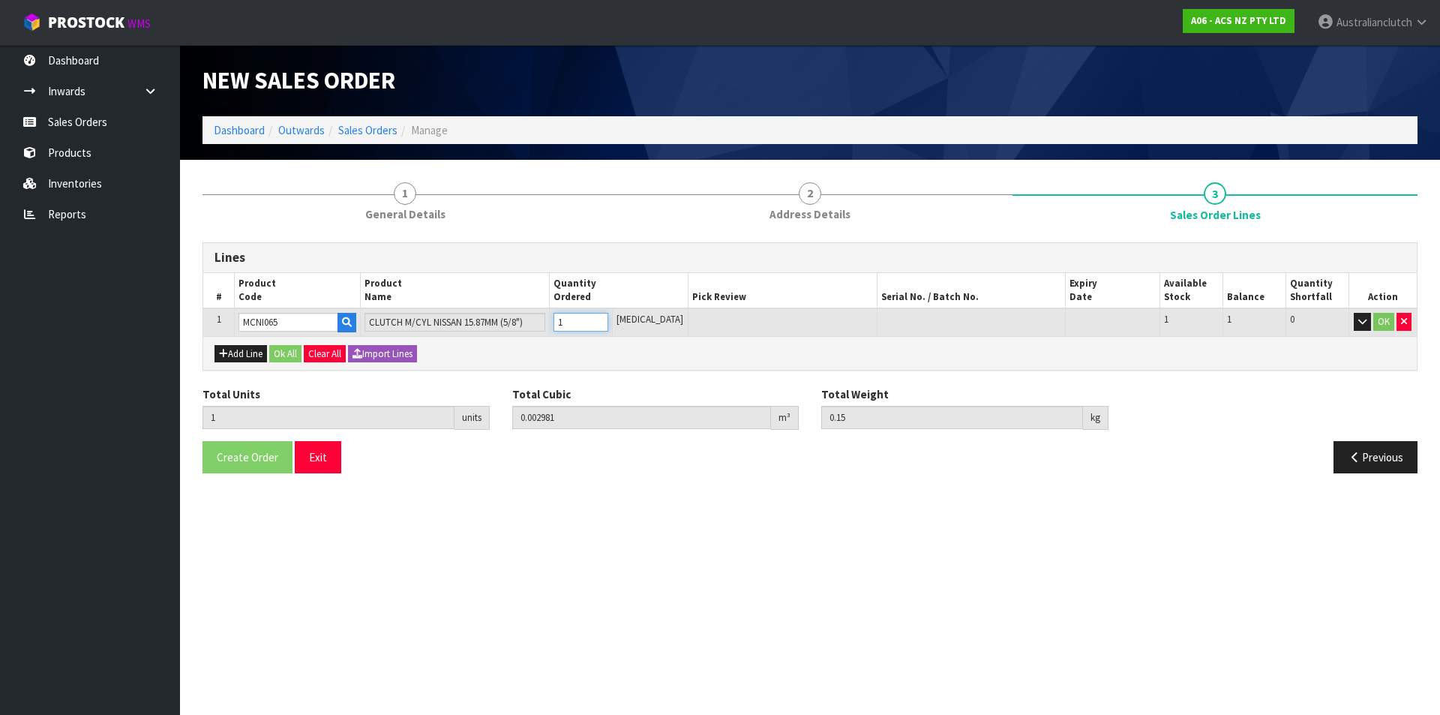
click at [608, 320] on input "1" at bounding box center [581, 322] width 55 height 19
click at [1386, 317] on button "OK" at bounding box center [1384, 322] width 21 height 18
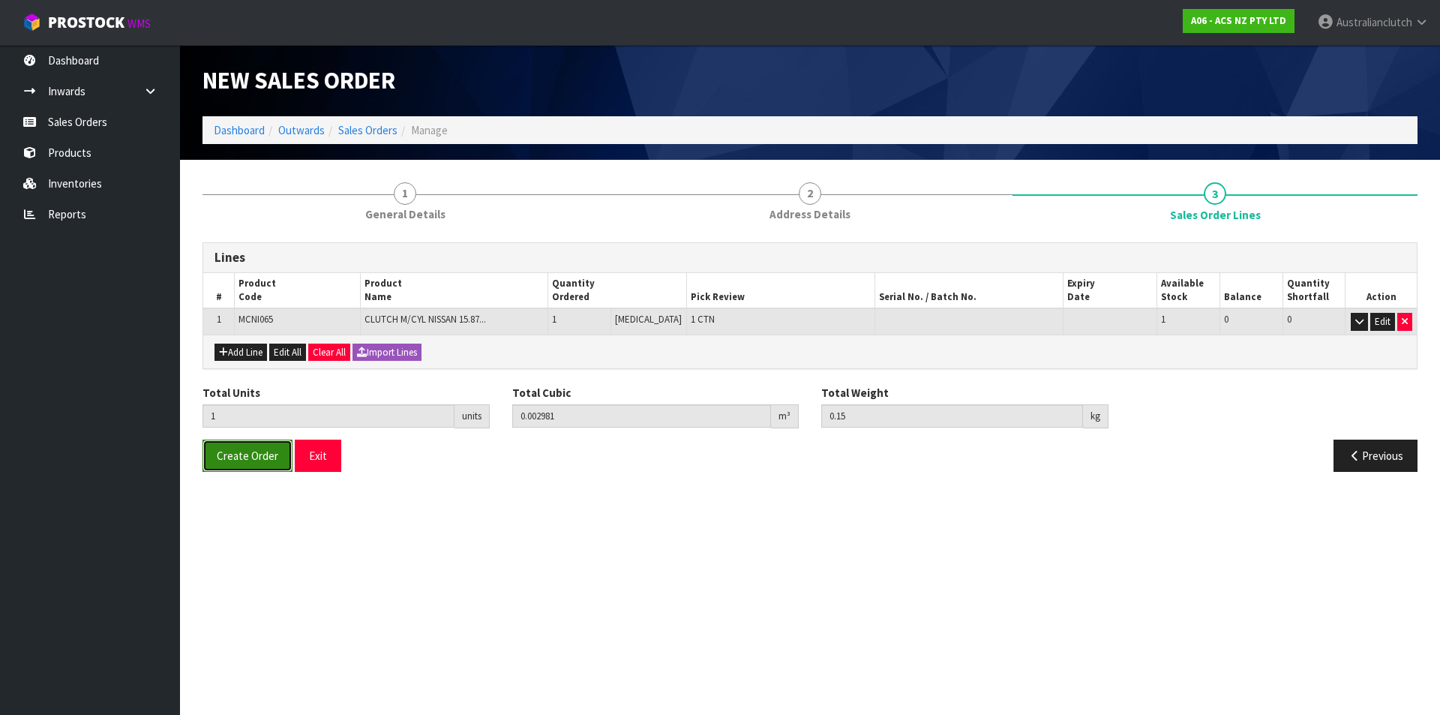
click at [242, 453] on span "Create Order" at bounding box center [248, 456] width 62 height 14
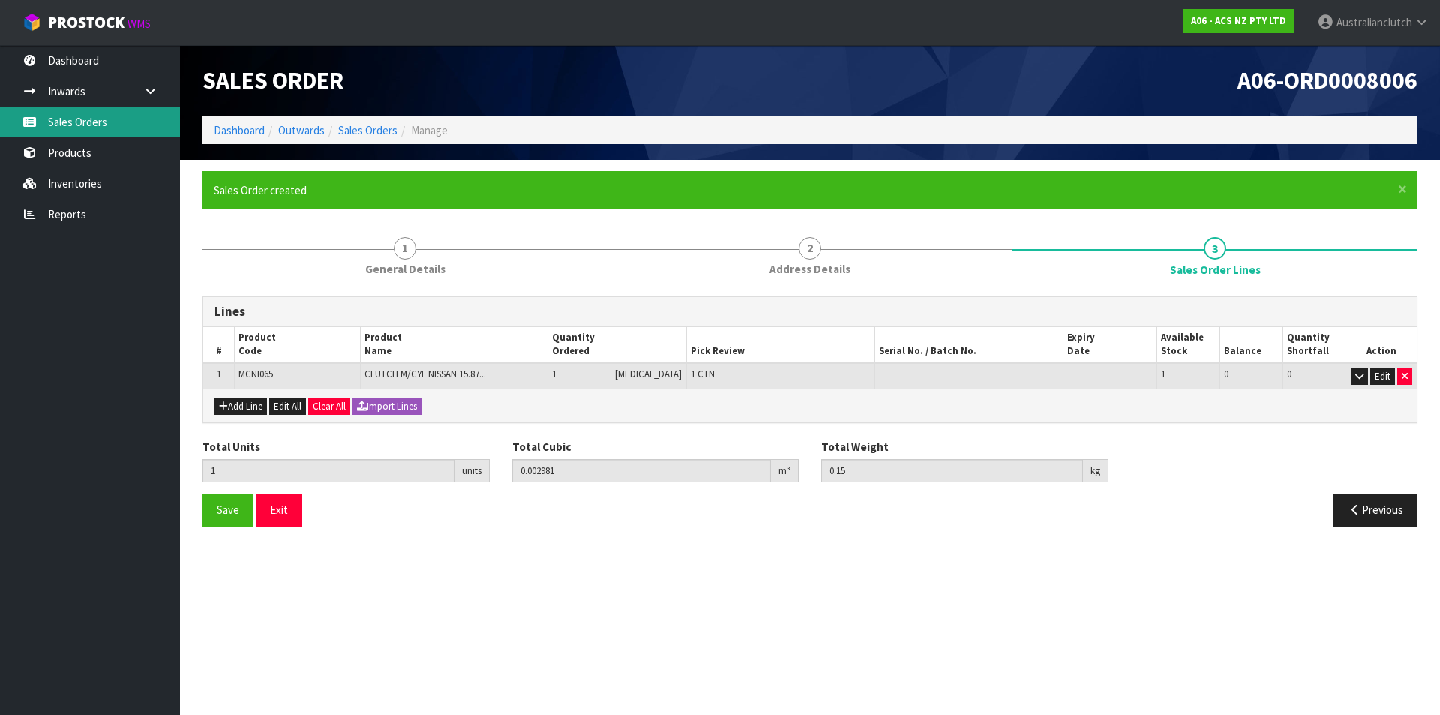
click at [103, 132] on link "Sales Orders" at bounding box center [90, 122] width 180 height 31
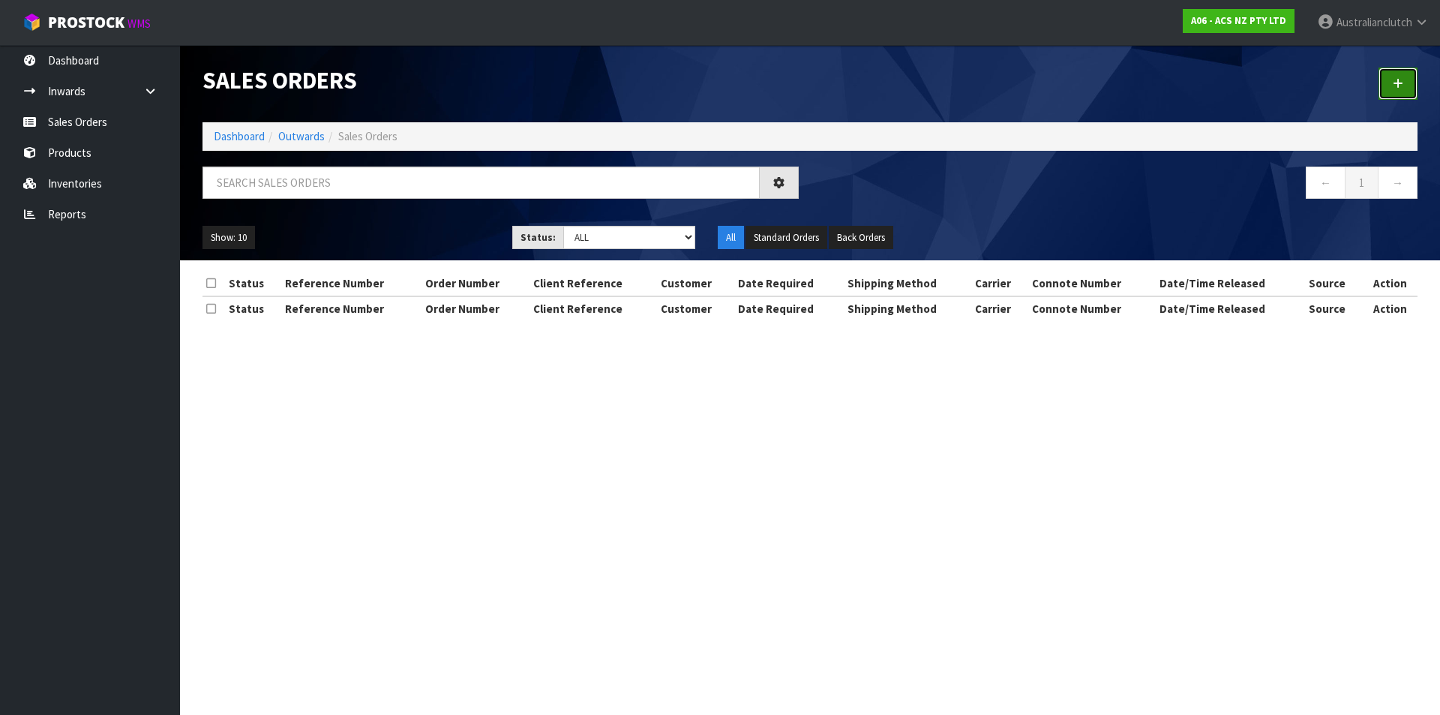
click at [1398, 91] on link at bounding box center [1398, 84] width 39 height 32
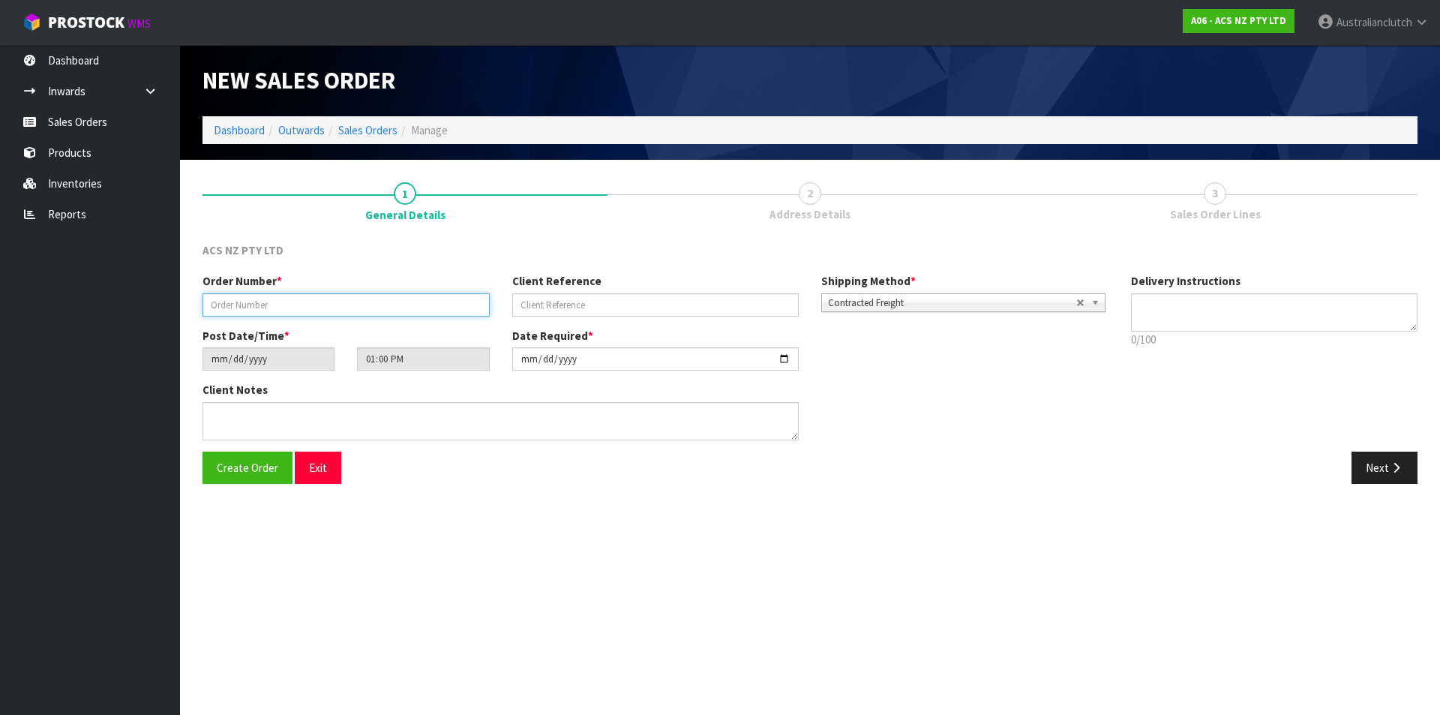
click at [221, 300] on input "text" at bounding box center [346, 304] width 287 height 23
type input "208386.1"
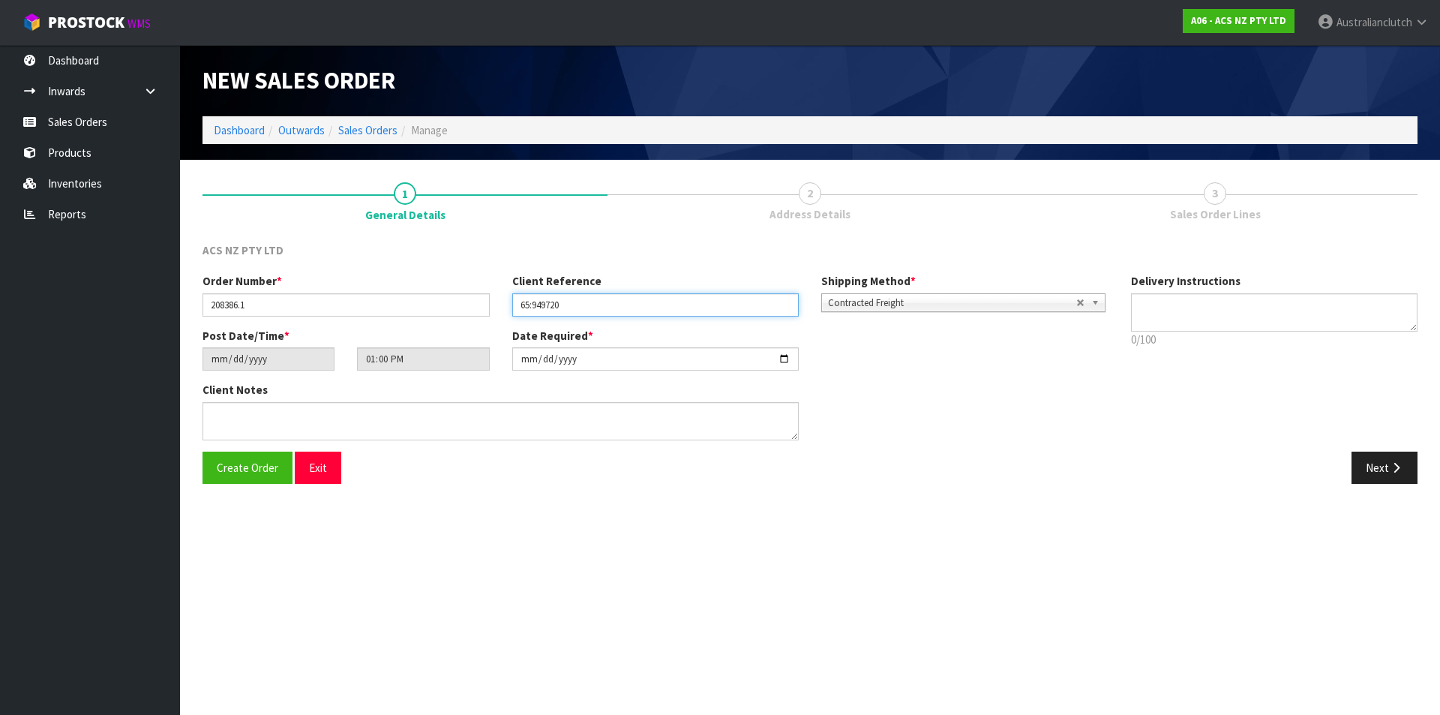
type input "65:949720"
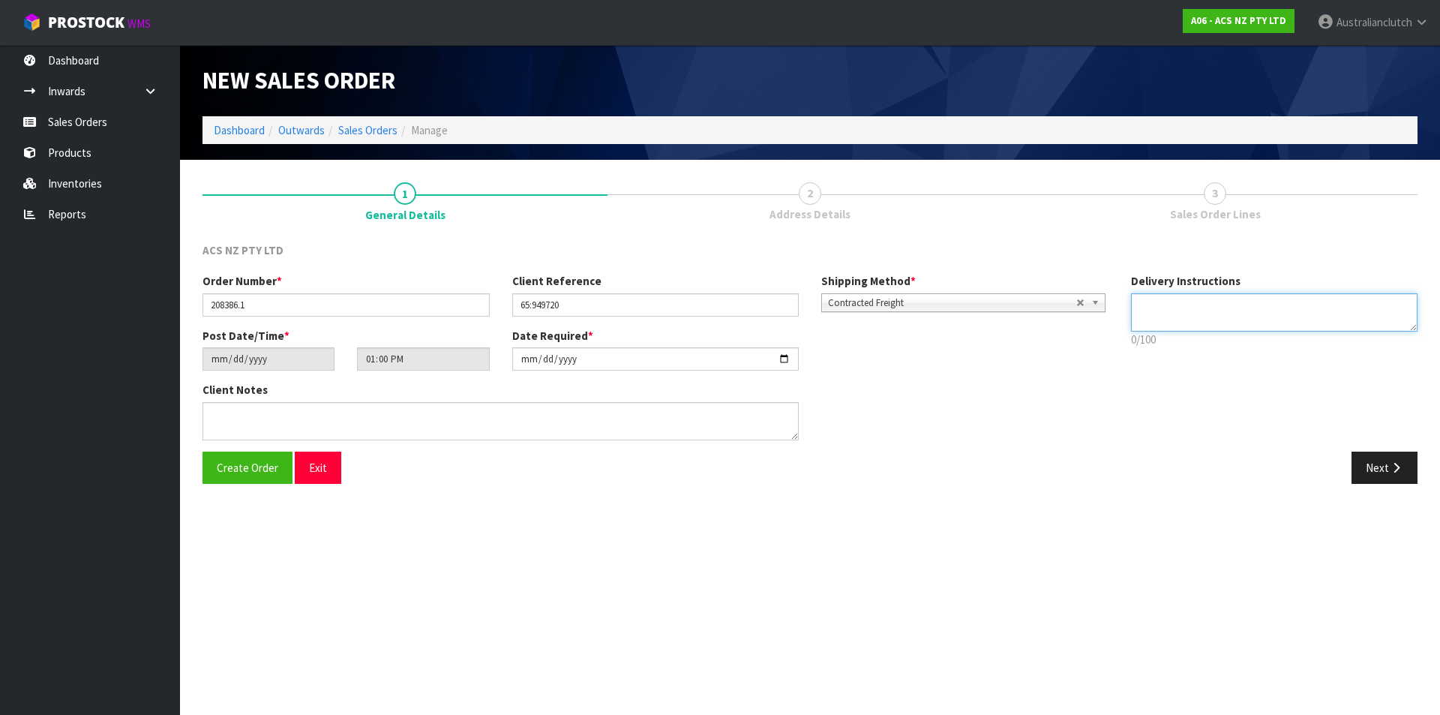
click at [1227, 320] on textarea at bounding box center [1274, 312] width 287 height 38
type textarea "MAIN FREIGHT"
click at [1394, 457] on button "Next" at bounding box center [1385, 468] width 66 height 32
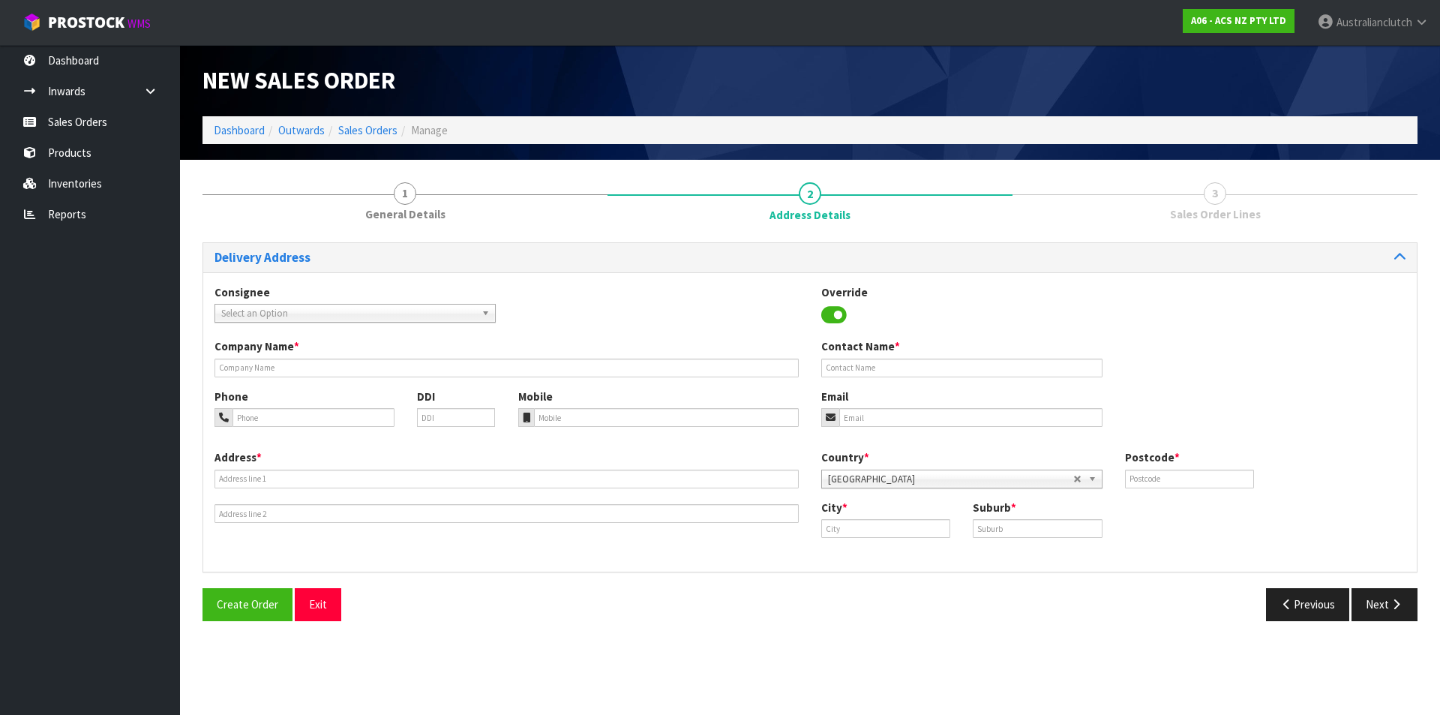
click at [375, 320] on span "Select an Option" at bounding box center [348, 314] width 254 height 18
type input "200631"
click at [363, 360] on li "200631 - BNTNZ PORIRUA 65" at bounding box center [355, 356] width 274 height 19
type input "BNTNZ PORIRUA 65"
type input "[STREET_ADDRESS][PERSON_NAME]"
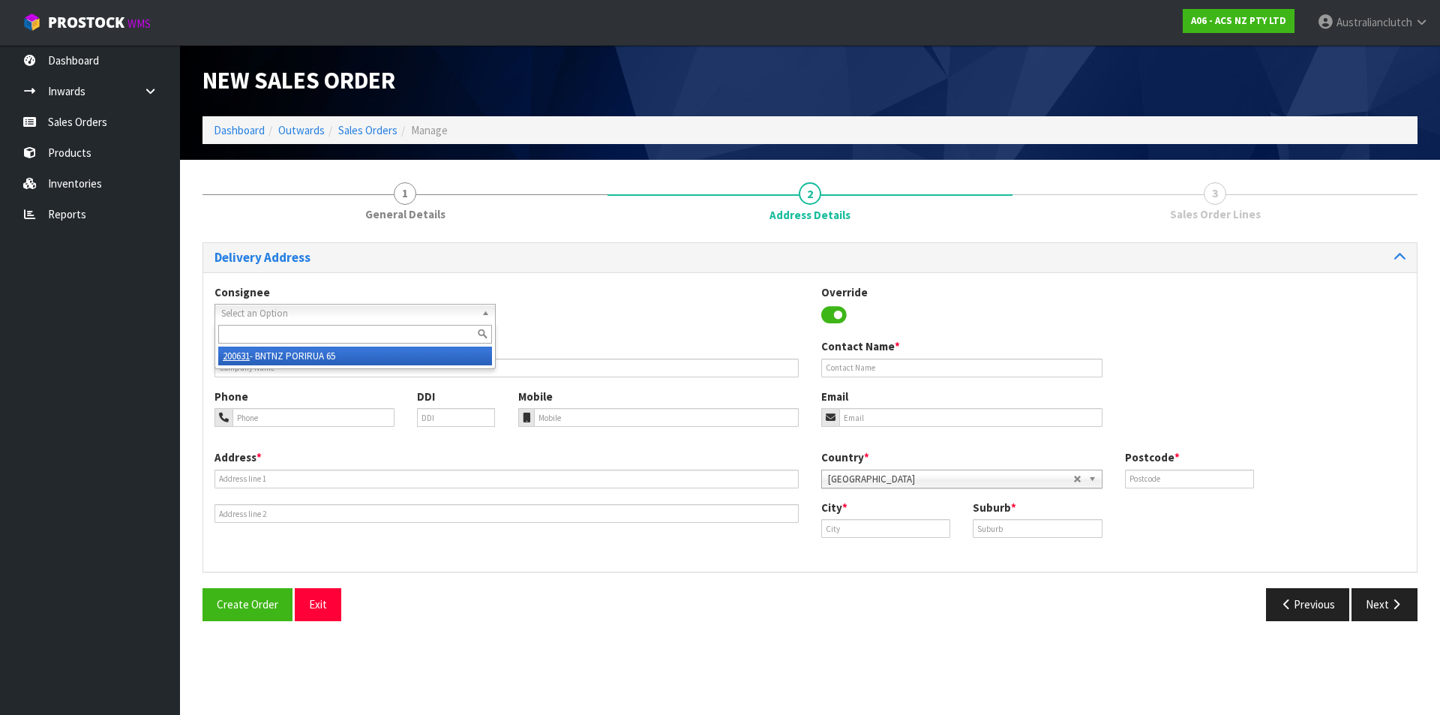
type input "5022"
type input "[GEOGRAPHIC_DATA]"
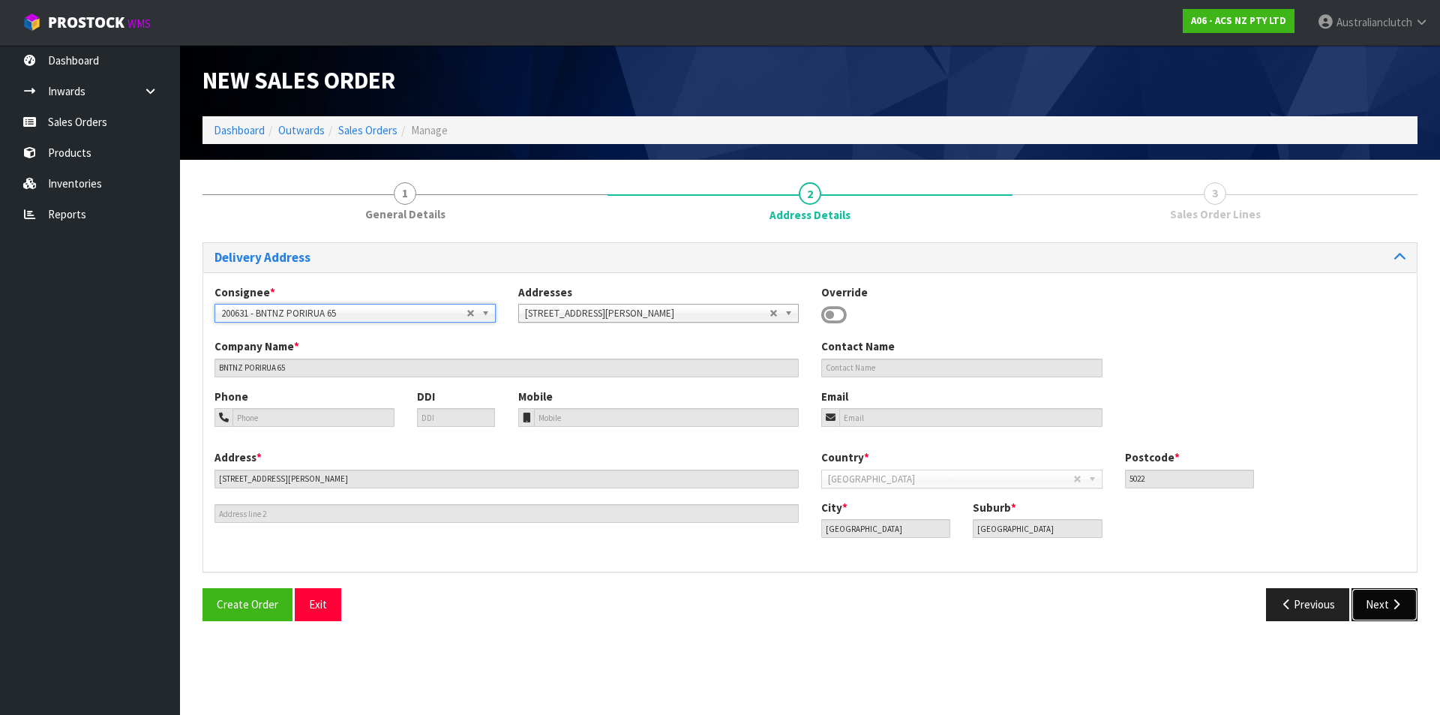
click at [1366, 611] on button "Next" at bounding box center [1385, 604] width 66 height 32
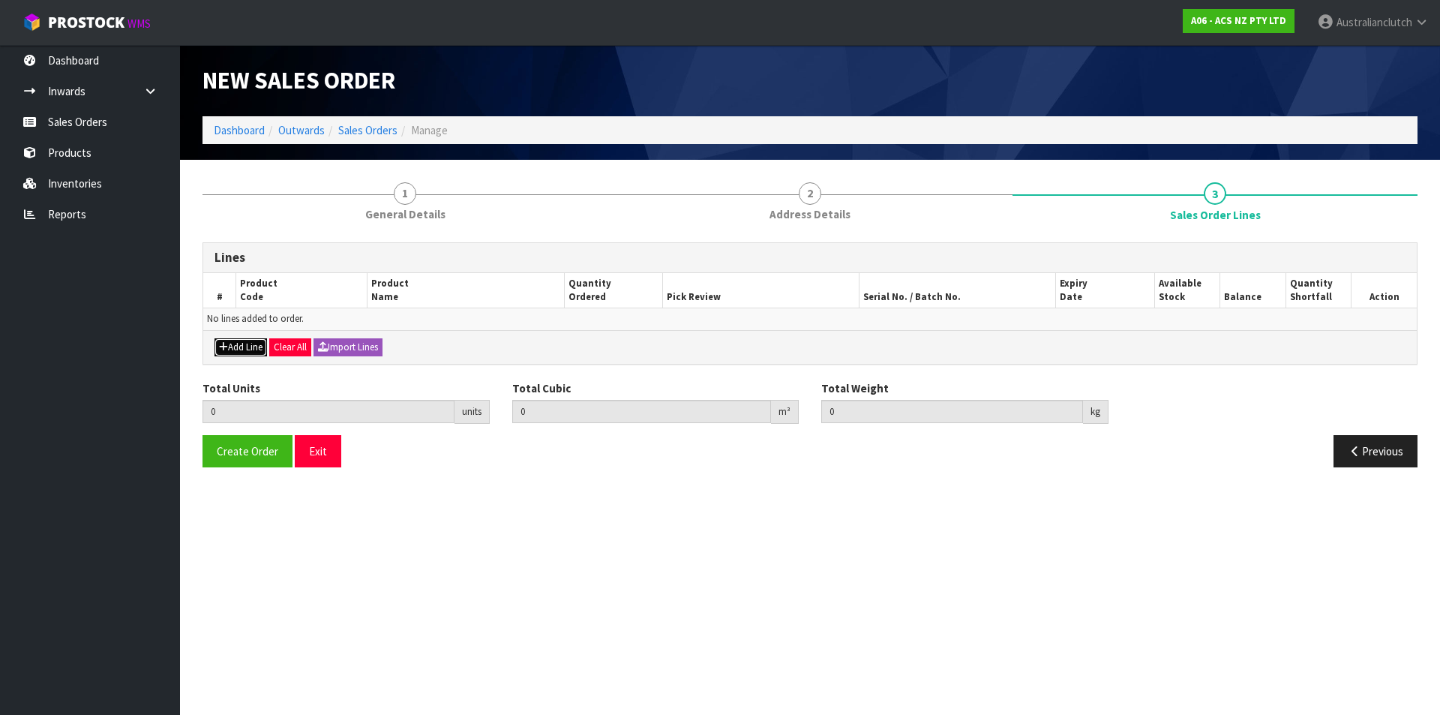
click at [241, 355] on button "Add Line" at bounding box center [241, 347] width 53 height 18
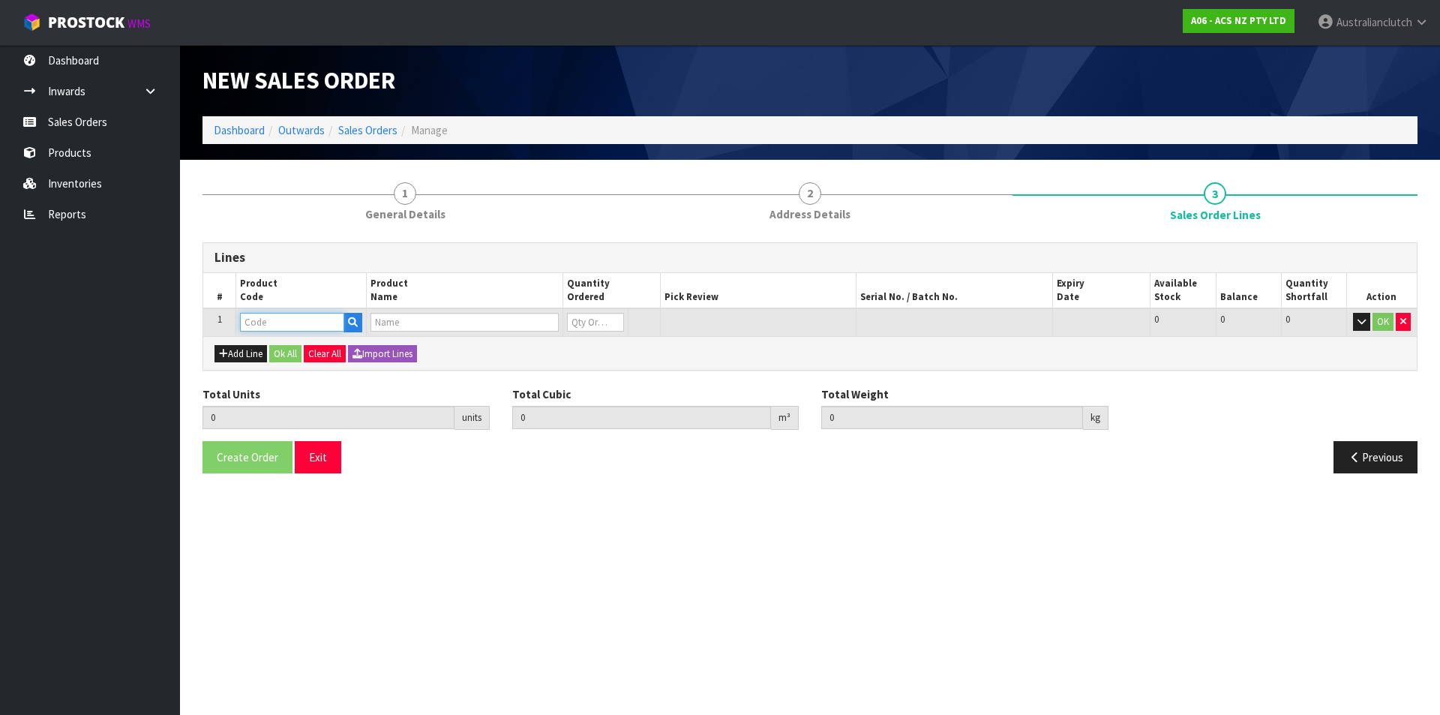
click at [303, 323] on input "text" at bounding box center [292, 322] width 104 height 19
type input "KIZ38019DSB"
type input "0.000000"
type input "0.000"
type input "KIT COM ISUZU 6HK1-TCS"
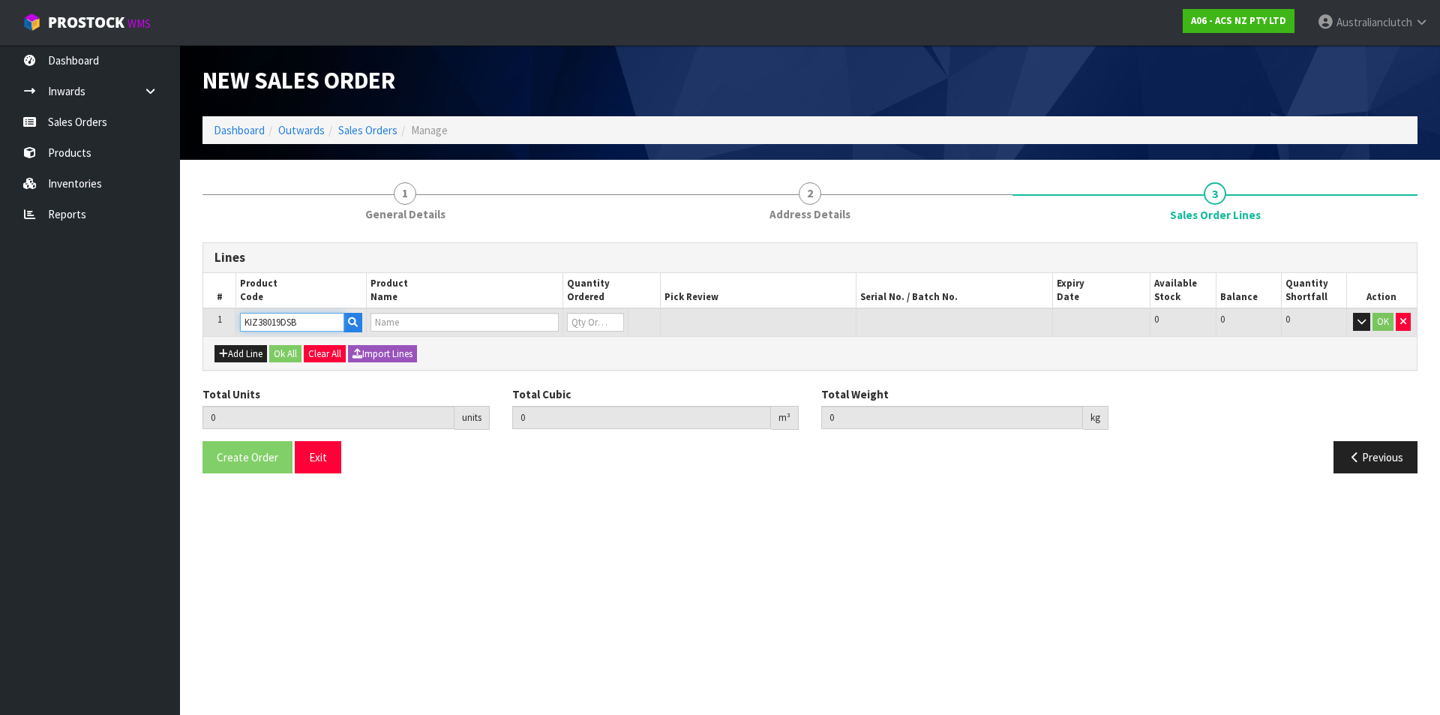
type input "0"
type input "KIZ38019DSB"
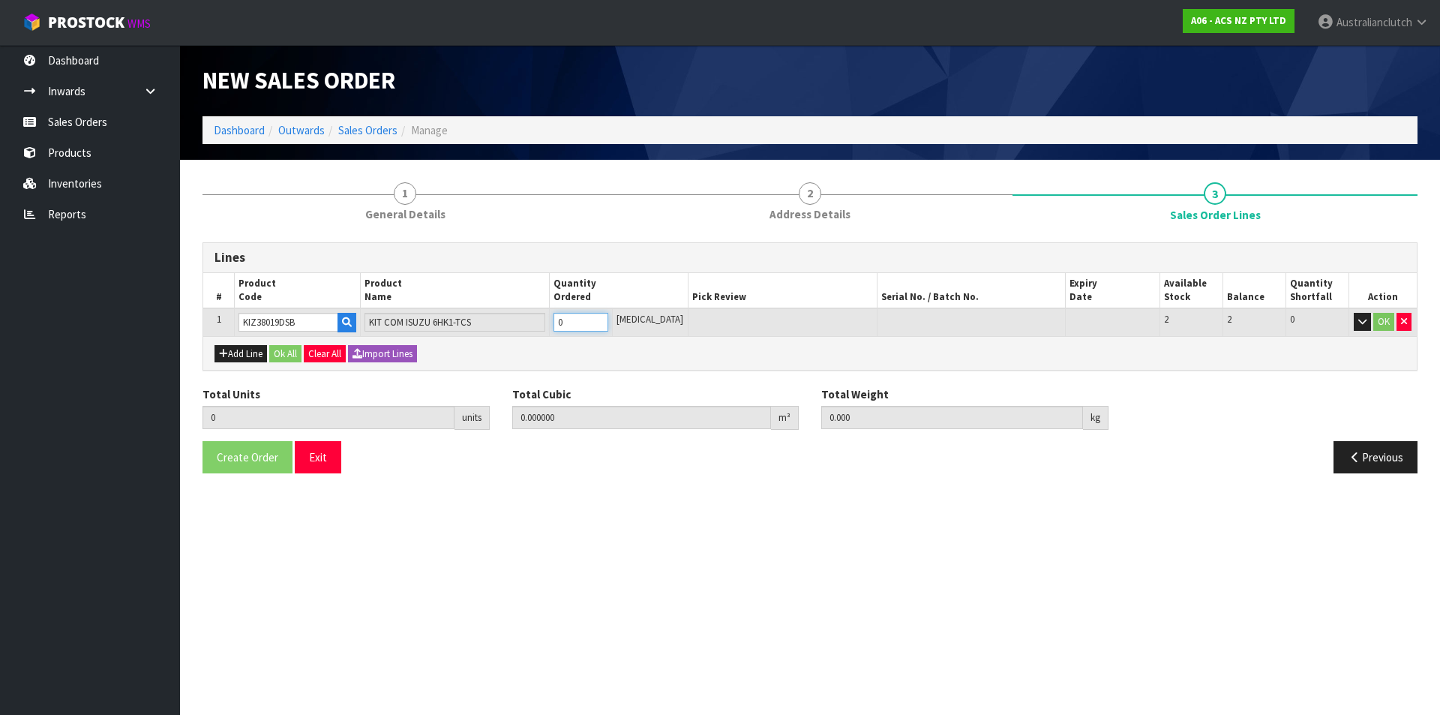
type input "1"
type input "0.0598"
type input "39.4"
type input "1"
click at [608, 316] on input "1" at bounding box center [581, 322] width 55 height 19
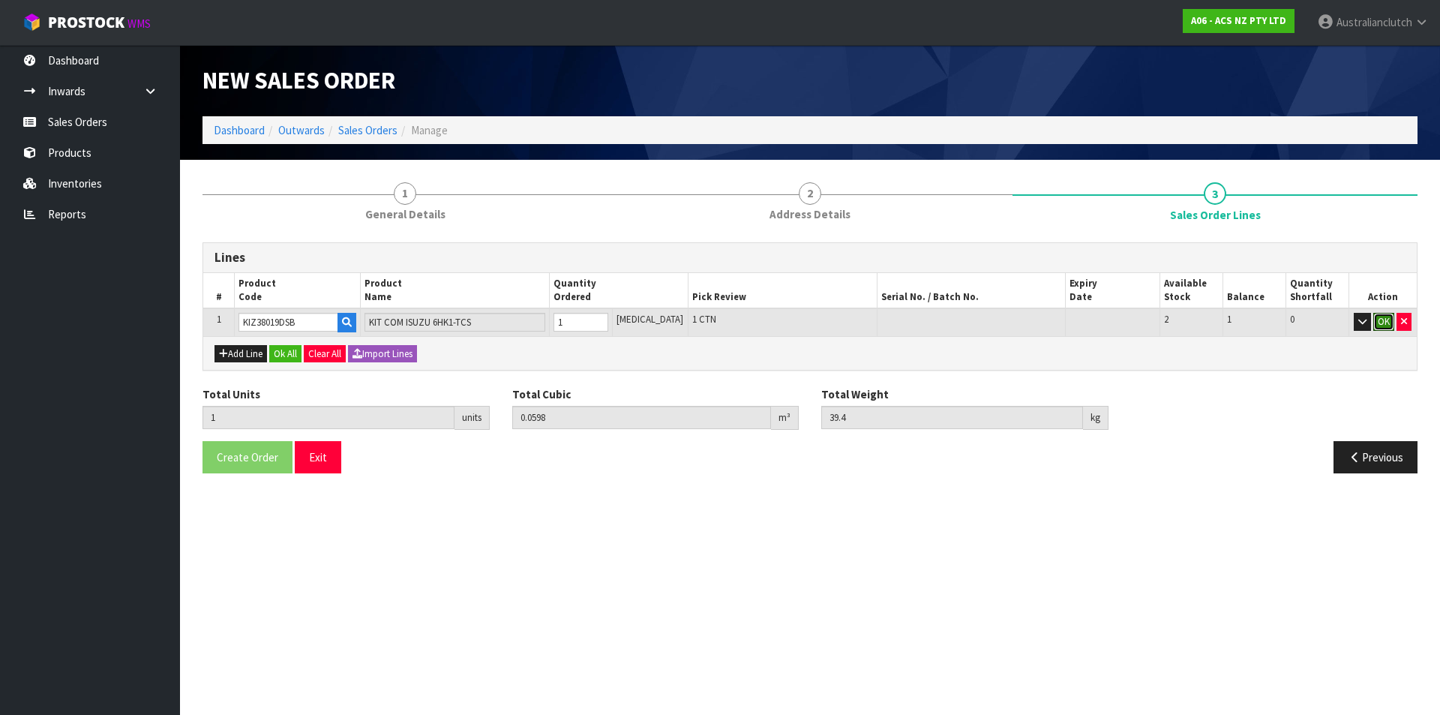
drag, startPoint x: 1389, startPoint y: 327, endPoint x: 643, endPoint y: 434, distance: 753.4
click at [1388, 327] on button "OK" at bounding box center [1384, 322] width 21 height 18
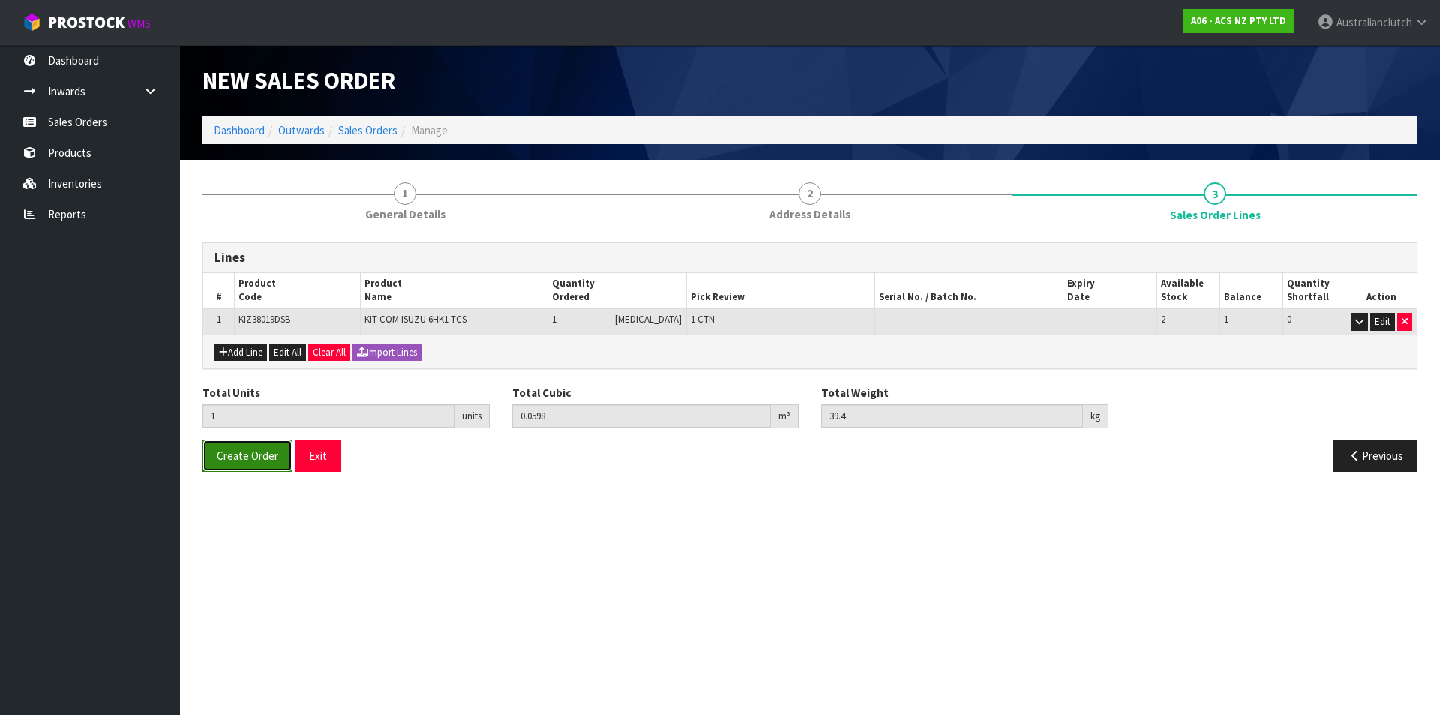
click at [227, 461] on span "Create Order" at bounding box center [248, 456] width 62 height 14
